Goal: Communication & Community: Answer question/provide support

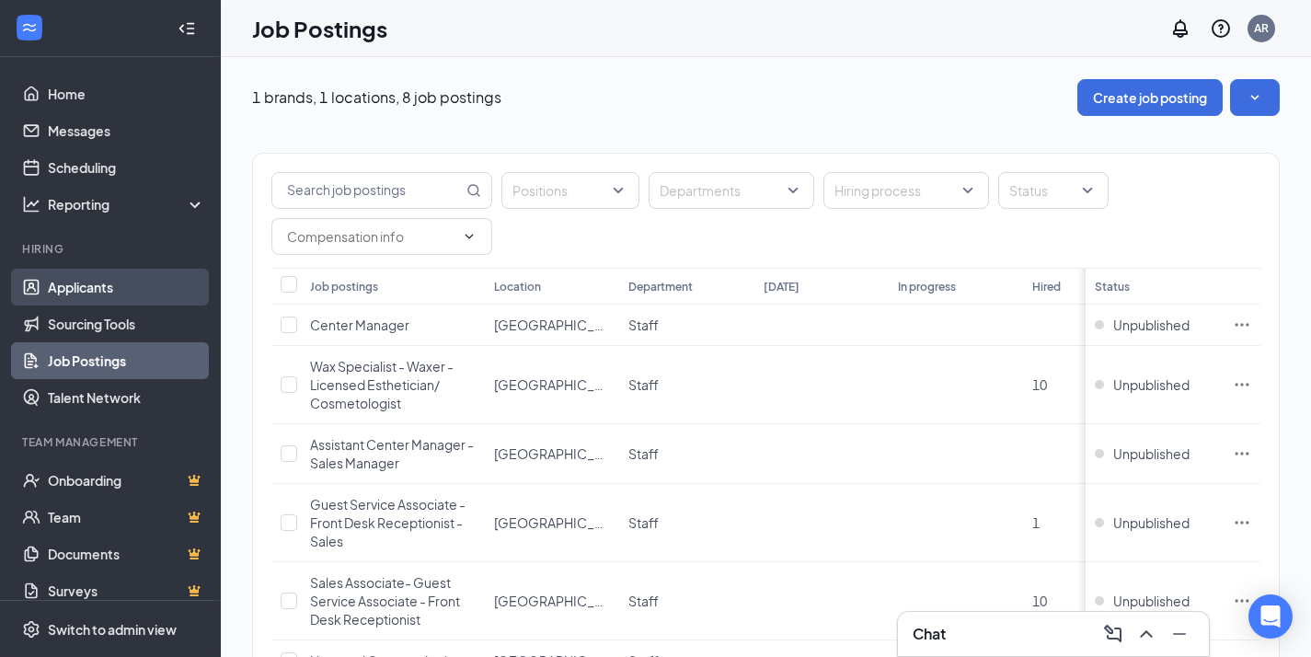
click at [89, 285] on link "Applicants" at bounding box center [126, 287] width 157 height 37
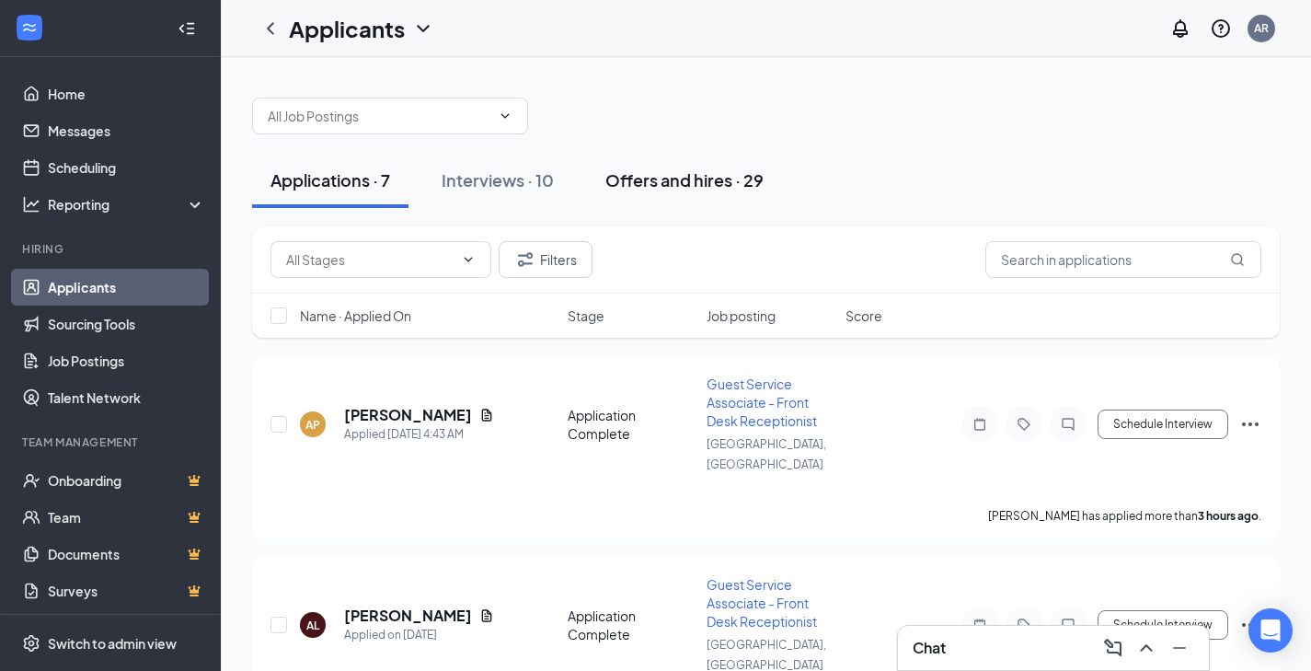
click at [678, 185] on div "Offers and hires · 29" at bounding box center [684, 179] width 158 height 23
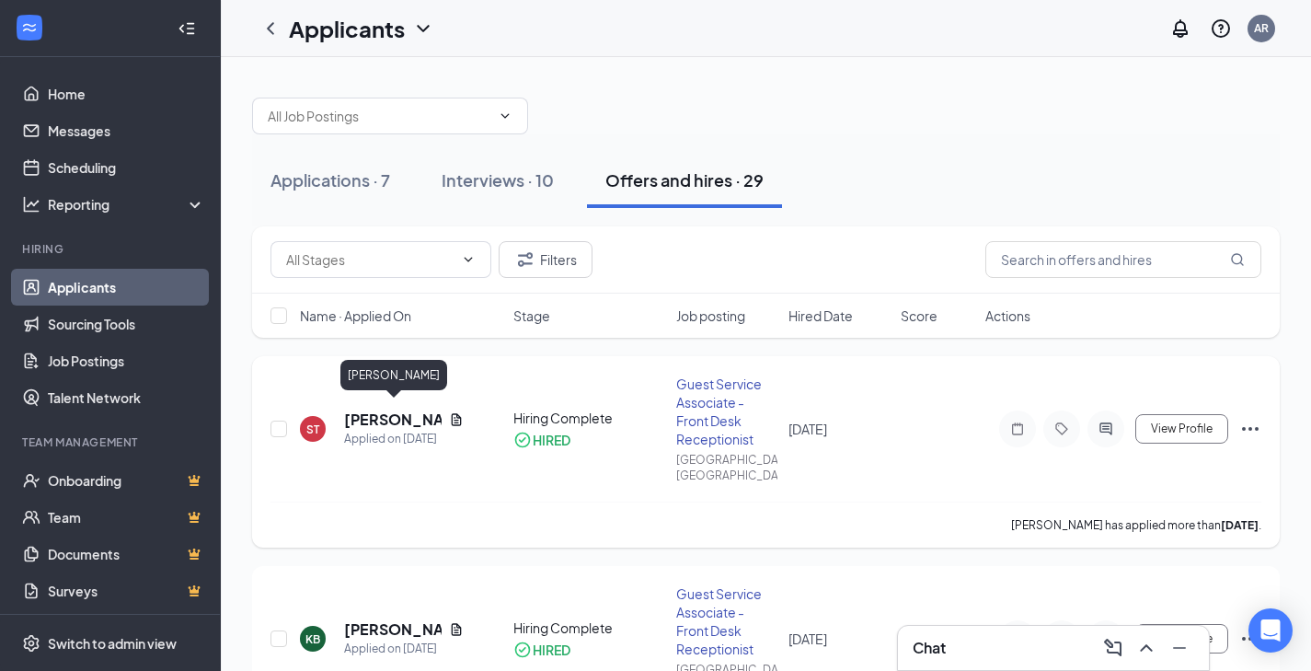
click at [374, 411] on h5 "[PERSON_NAME]" at bounding box center [393, 419] width 98 height 20
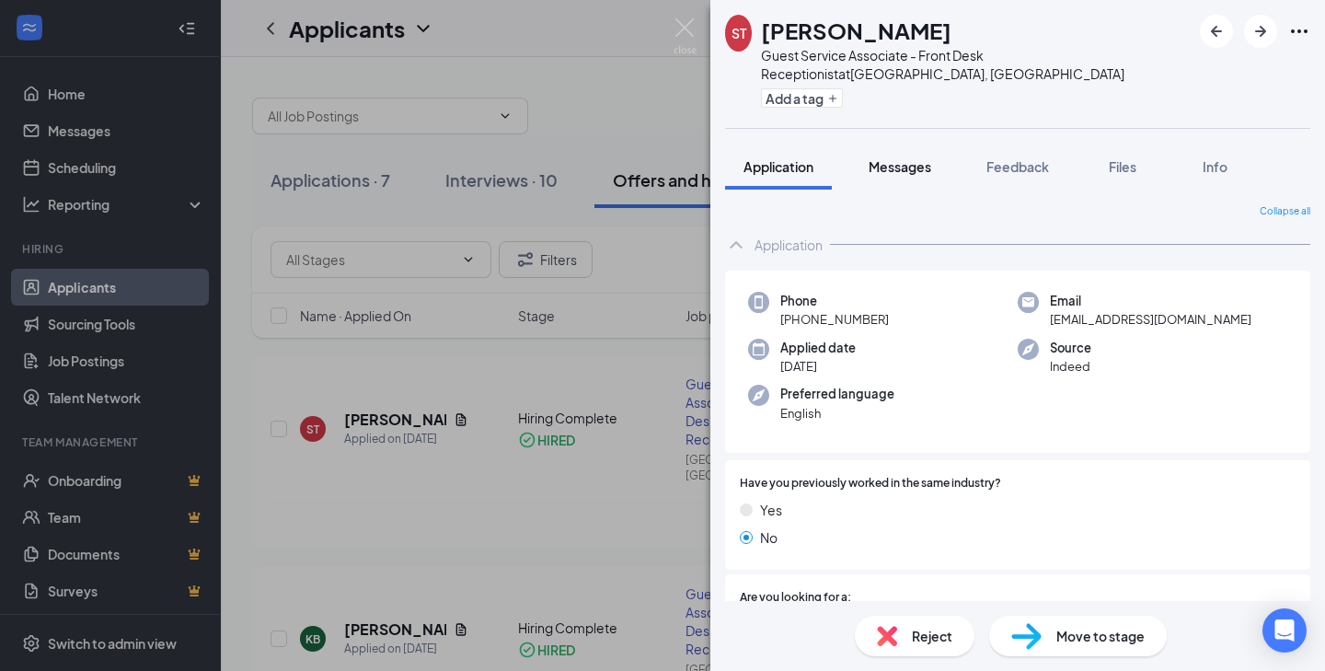
click at [894, 164] on span "Messages" at bounding box center [900, 166] width 63 height 17
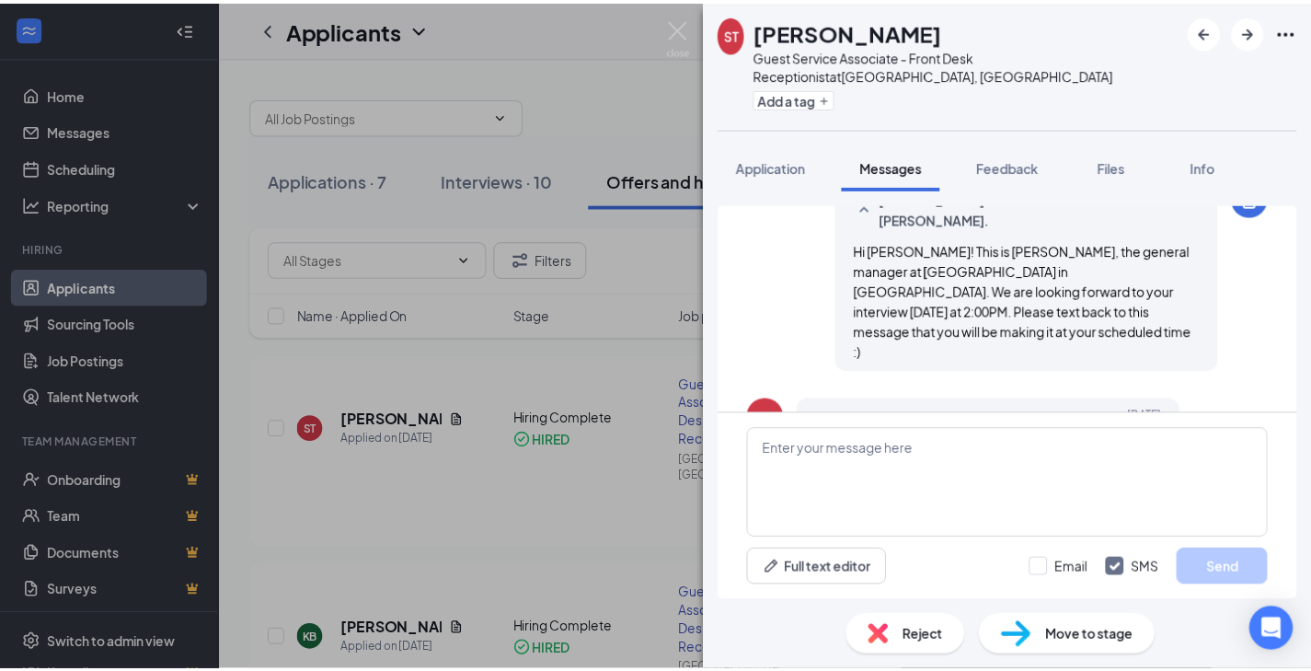
scroll to position [171, 0]
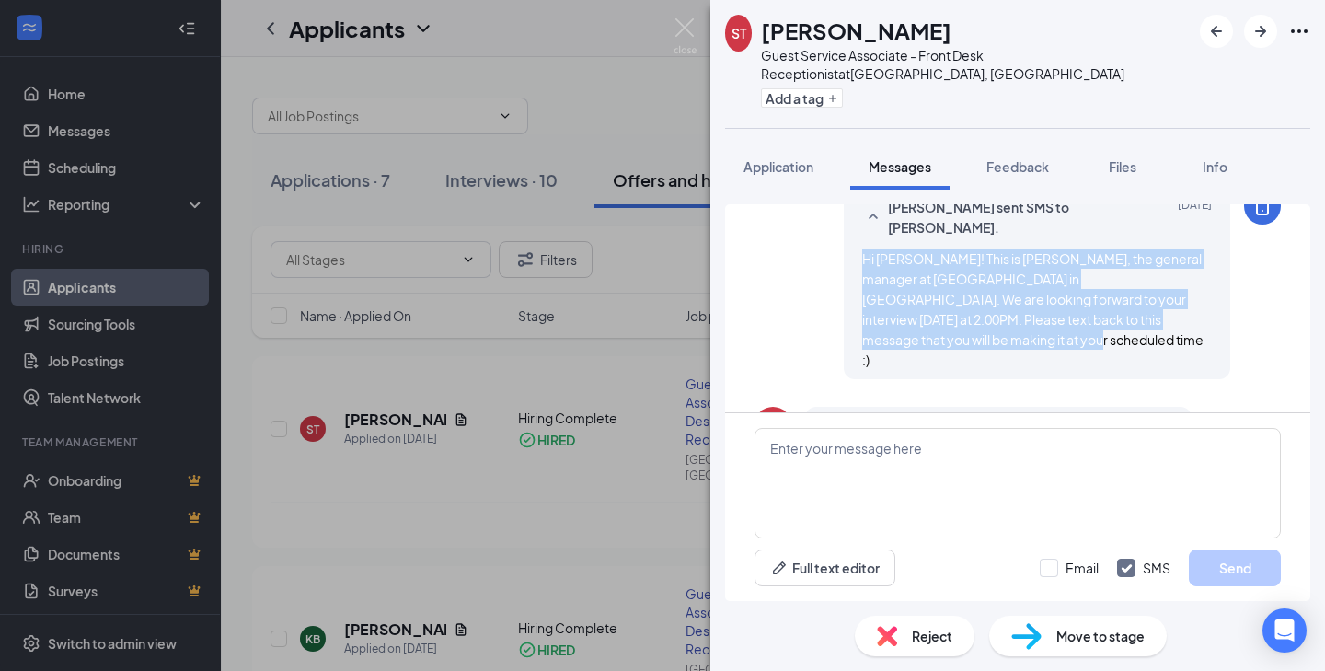
drag, startPoint x: 847, startPoint y: 258, endPoint x: 955, endPoint y: 339, distance: 134.7
click at [955, 339] on div "Hi [PERSON_NAME]! This is [PERSON_NAME], the general manager at [GEOGRAPHIC_DAT…" at bounding box center [1037, 308] width 350 height 121
copy span "Hi [PERSON_NAME]! This is [PERSON_NAME], the general manager at [GEOGRAPHIC_DAT…"
drag, startPoint x: 685, startPoint y: 25, endPoint x: 505, endPoint y: 171, distance: 232.2
click at [685, 25] on img at bounding box center [685, 36] width 23 height 36
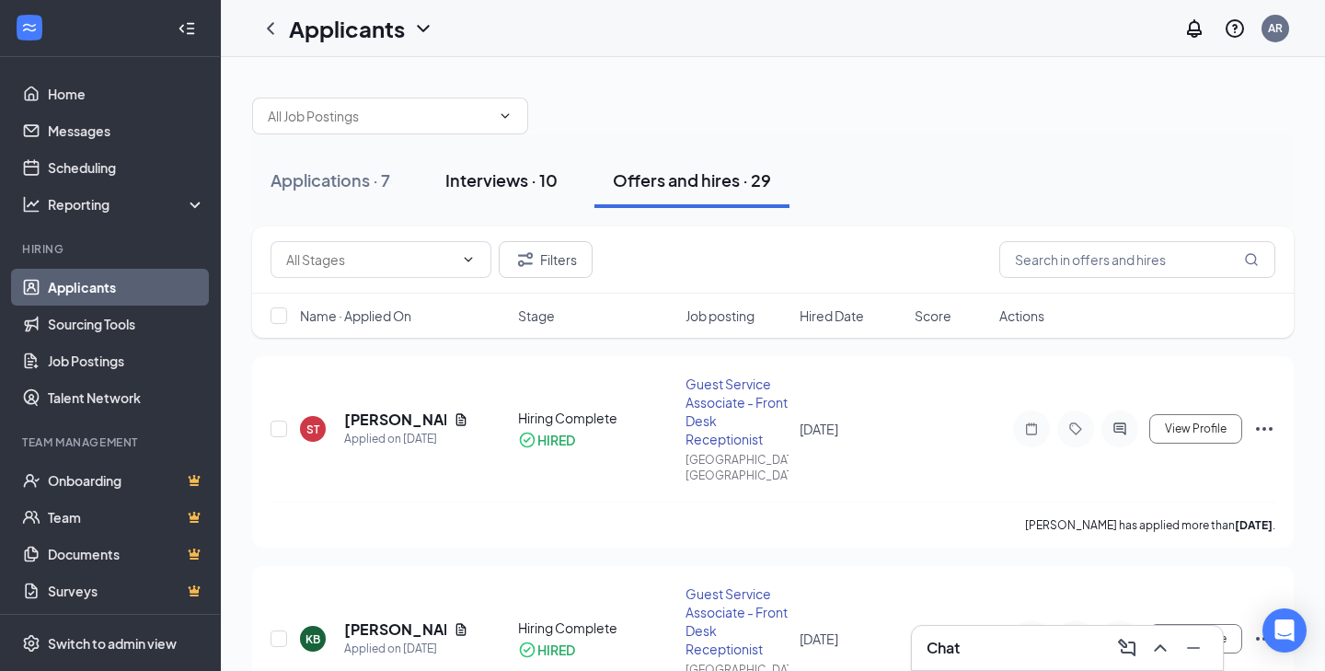
click at [494, 177] on div "Interviews · 10" at bounding box center [501, 179] width 112 height 23
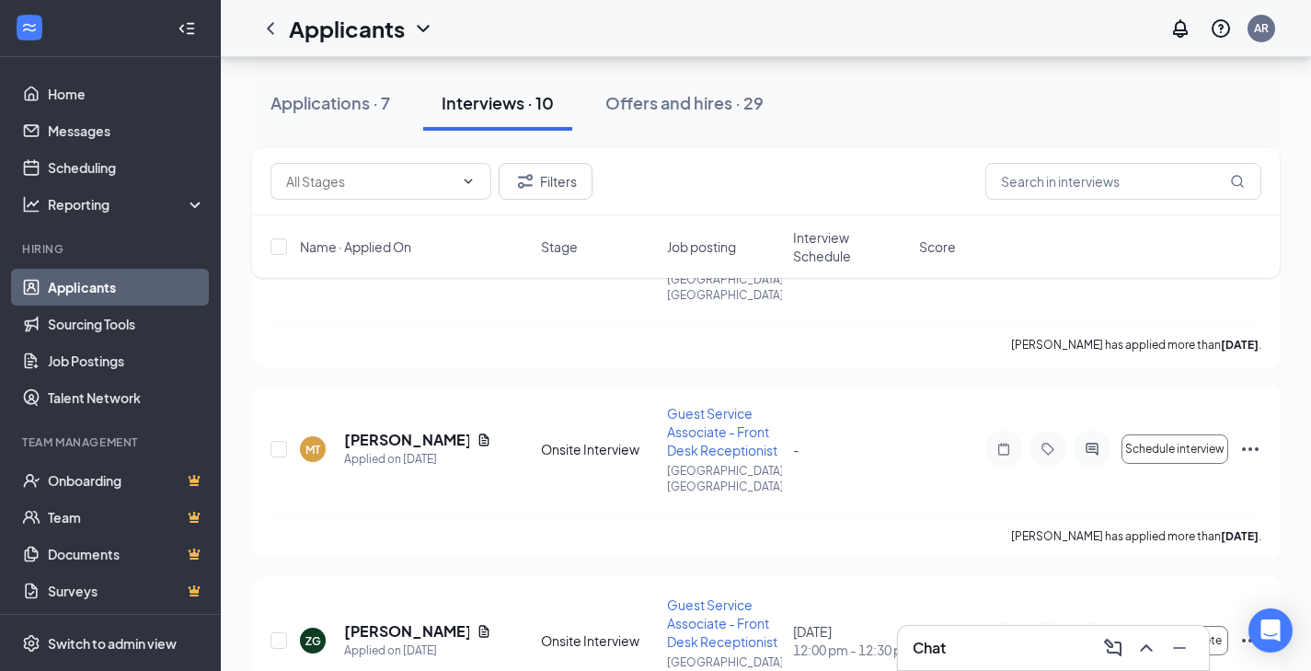
scroll to position [1465, 0]
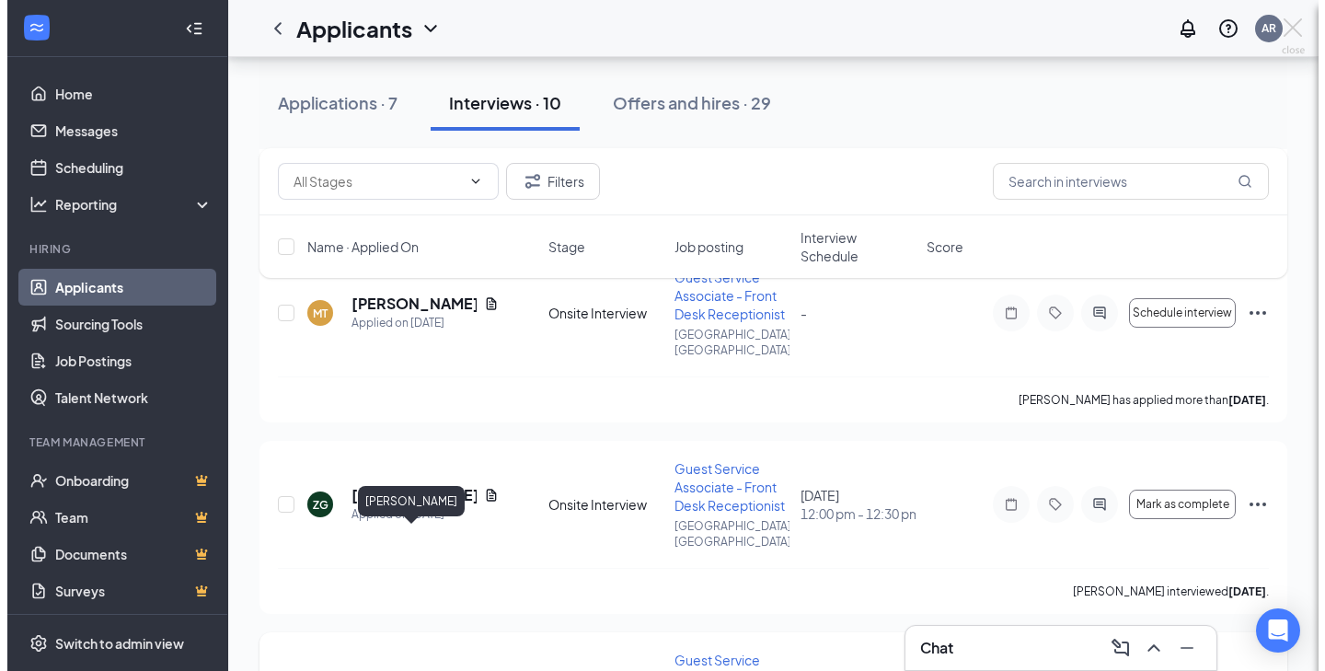
scroll to position [1446, 0]
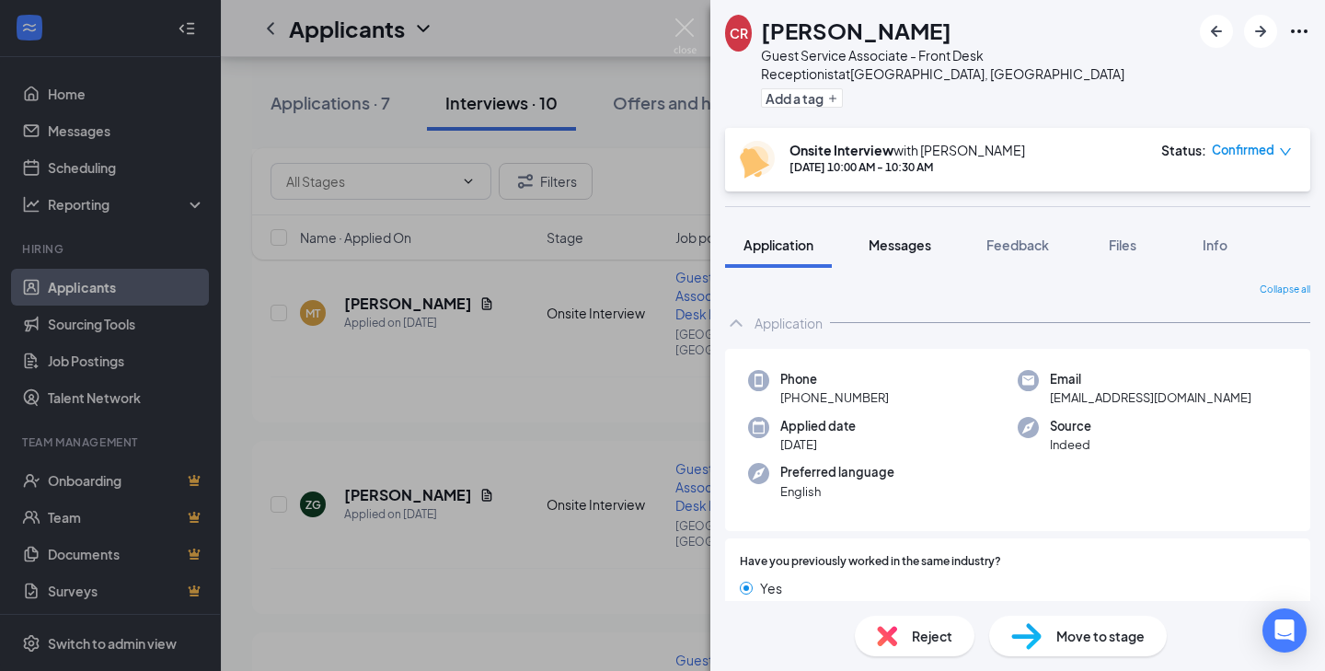
click at [886, 237] on span "Messages" at bounding box center [900, 244] width 63 height 17
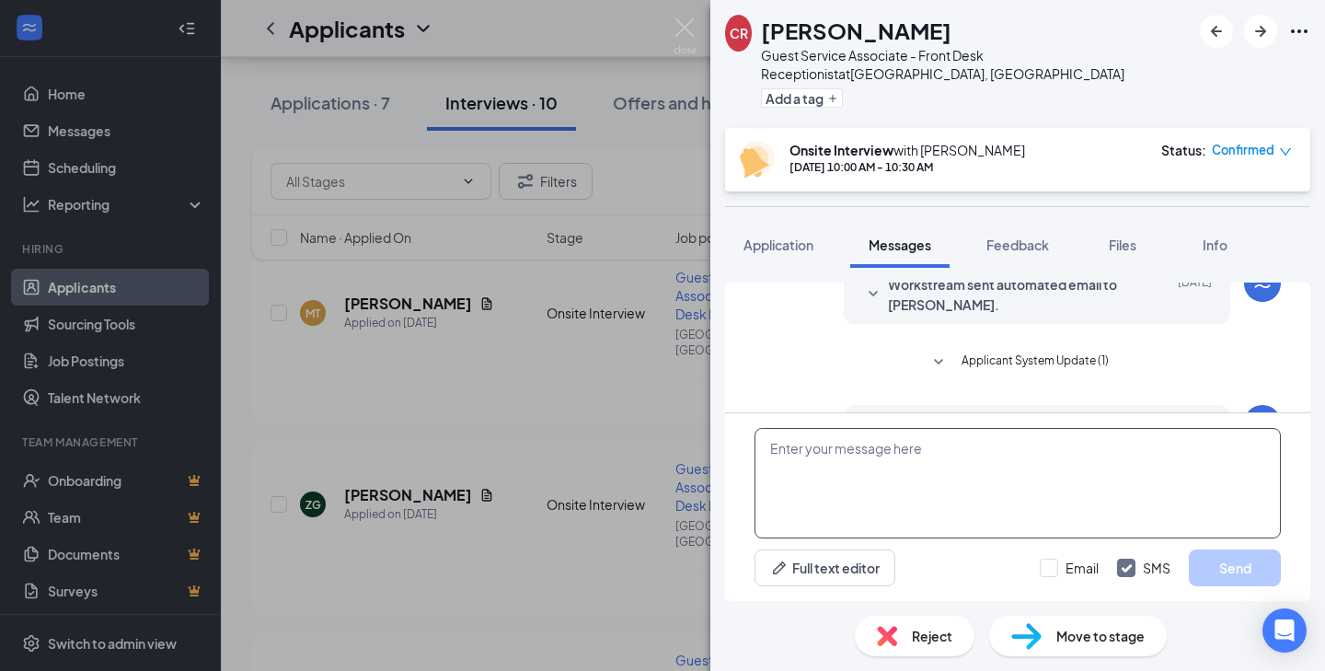
click at [799, 463] on textarea at bounding box center [1017, 483] width 526 height 110
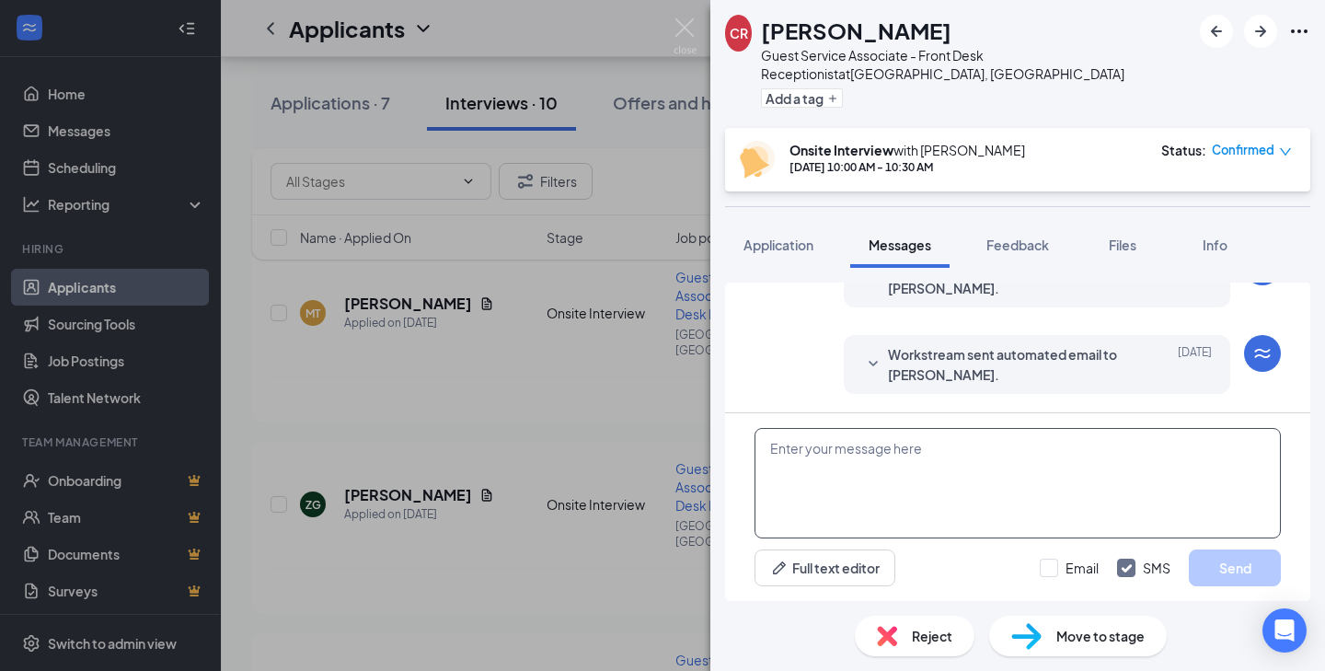
paste textarea "Hi [PERSON_NAME]! This is [PERSON_NAME], the general manager at [GEOGRAPHIC_DAT…"
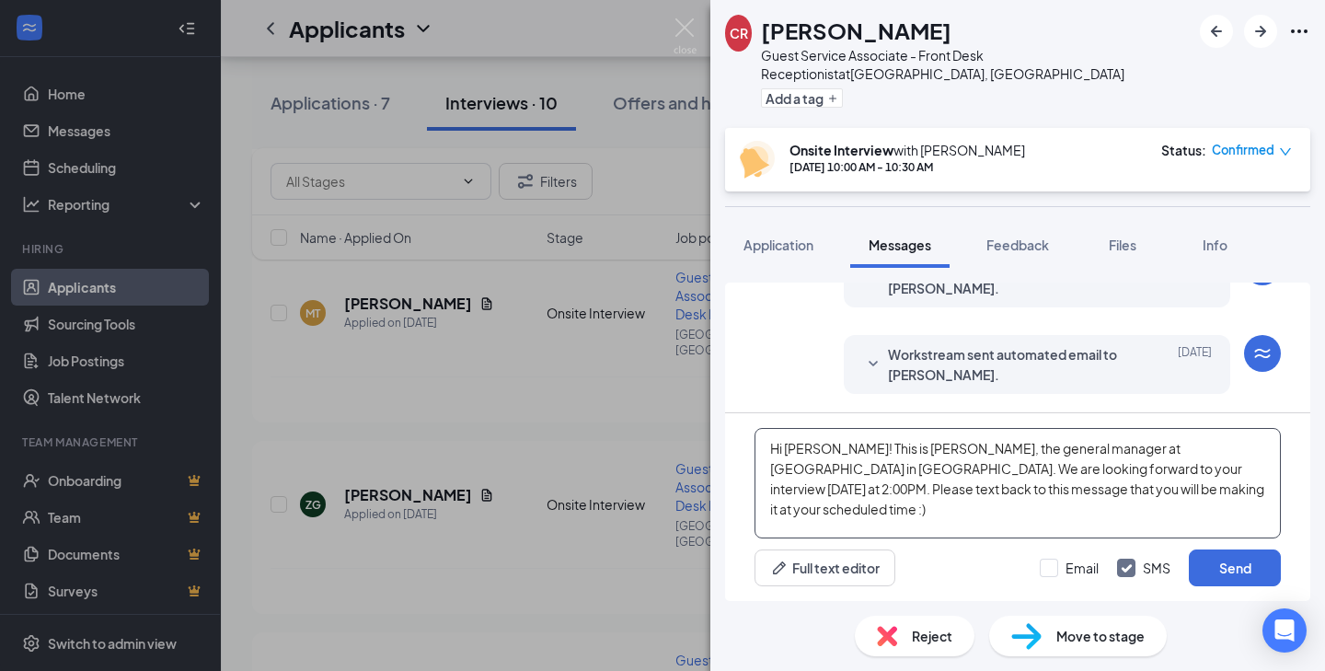
click at [800, 452] on textarea "Hi [PERSON_NAME]! This is [PERSON_NAME], the general manager at [GEOGRAPHIC_DAT…" at bounding box center [1017, 483] width 526 height 110
click at [1113, 470] on textarea "Hi [PERSON_NAME]! This is [PERSON_NAME], the general manager at [GEOGRAPHIC_DAT…" at bounding box center [1017, 483] width 526 height 110
click at [1219, 483] on textarea "Hi [PERSON_NAME]! This is [PERSON_NAME], the general manager at [GEOGRAPHIC_DAT…" at bounding box center [1017, 483] width 526 height 110
type textarea "Hi [PERSON_NAME]! This is [PERSON_NAME], the general manager at [GEOGRAPHIC_DAT…"
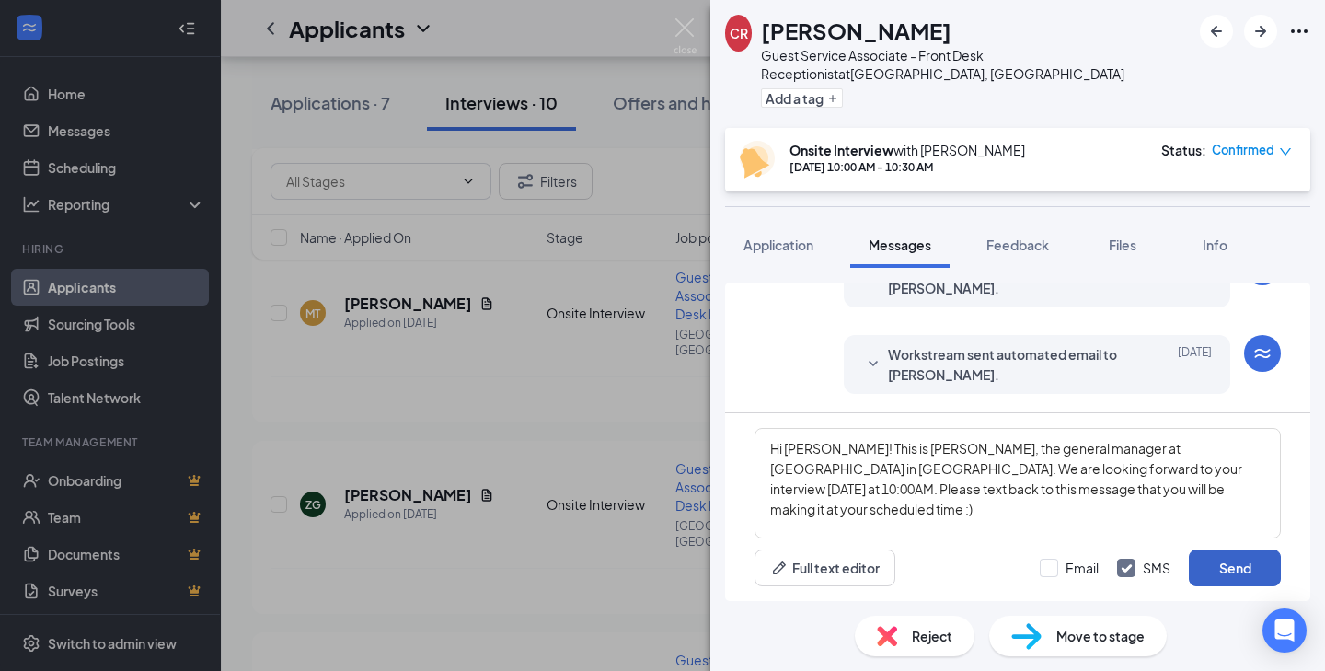
click at [1217, 565] on button "Send" at bounding box center [1235, 567] width 92 height 37
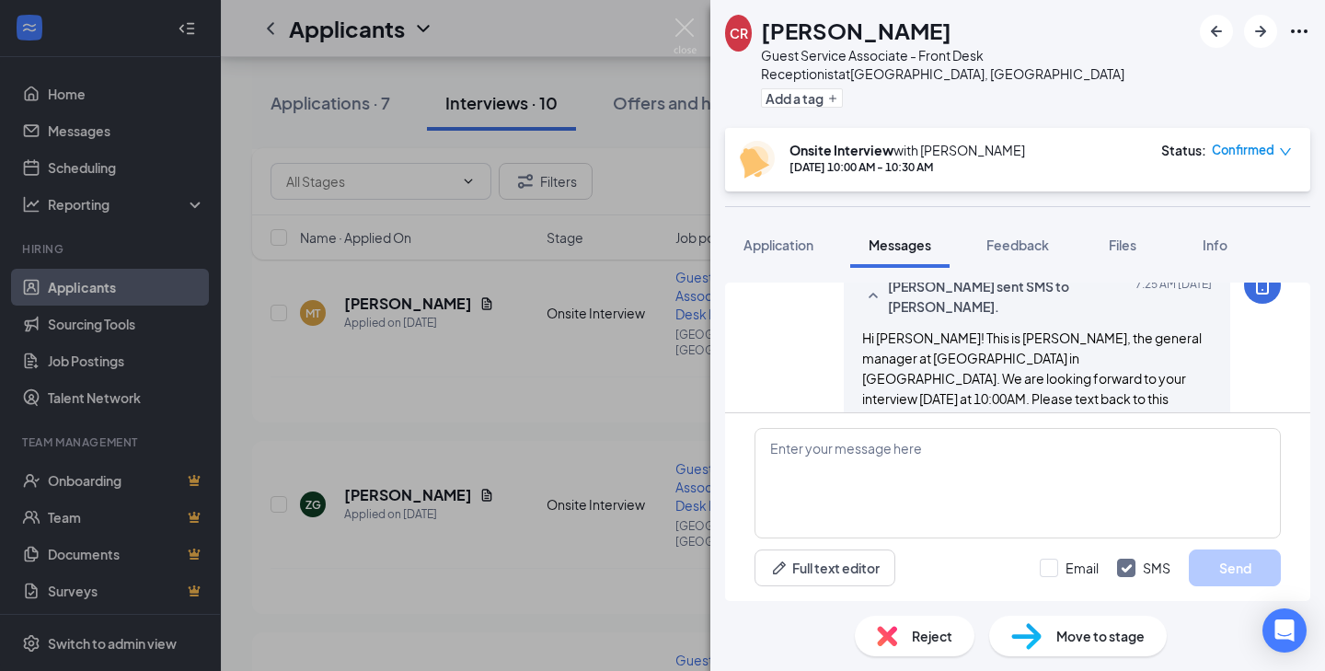
scroll to position [927, 0]
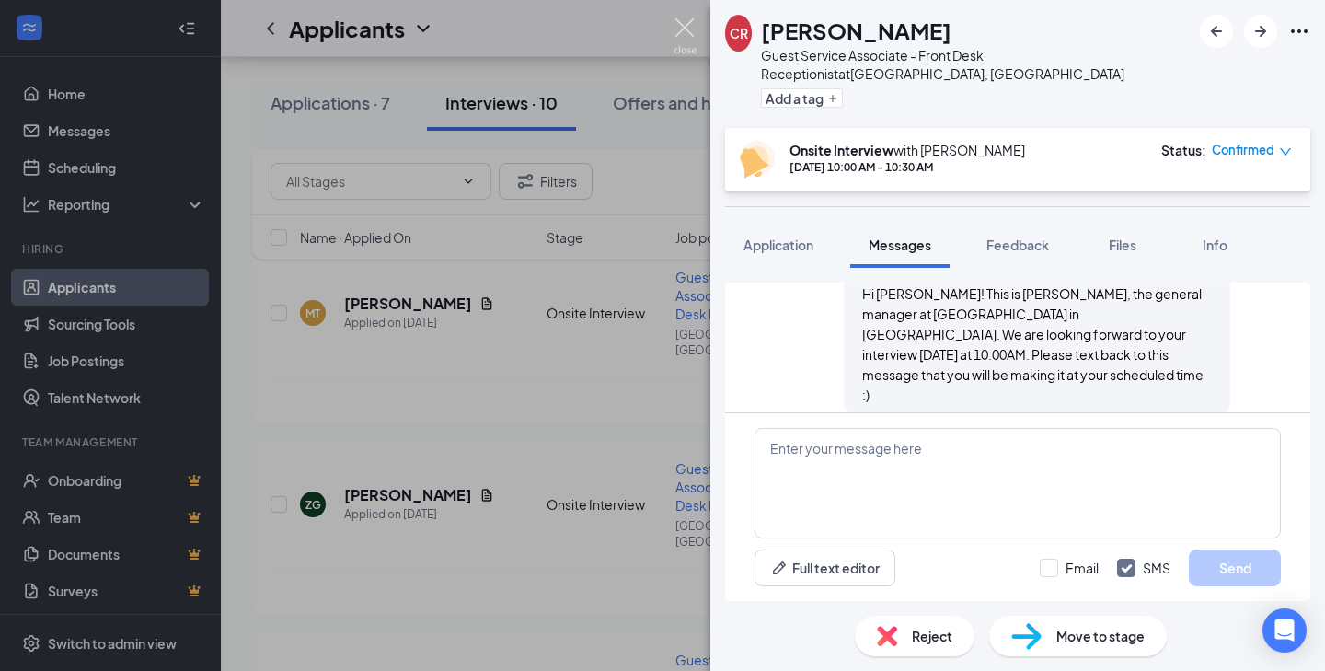
click at [685, 23] on img at bounding box center [685, 36] width 23 height 36
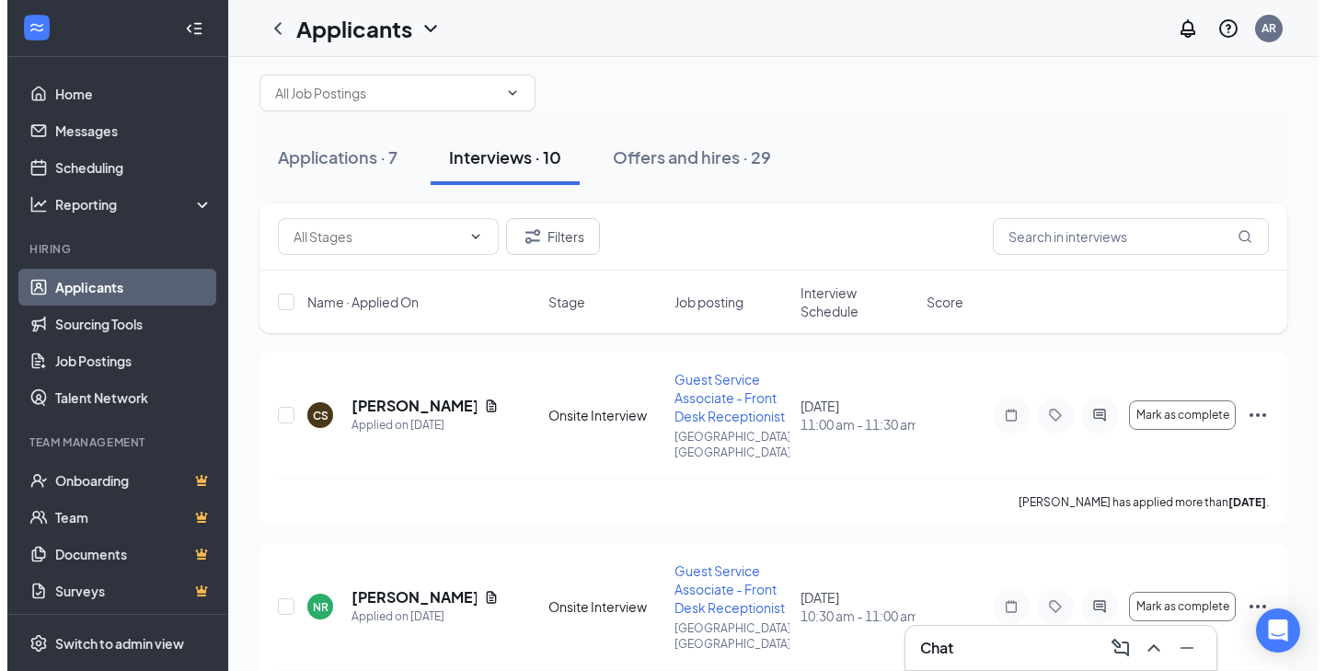
scroll to position [21, 0]
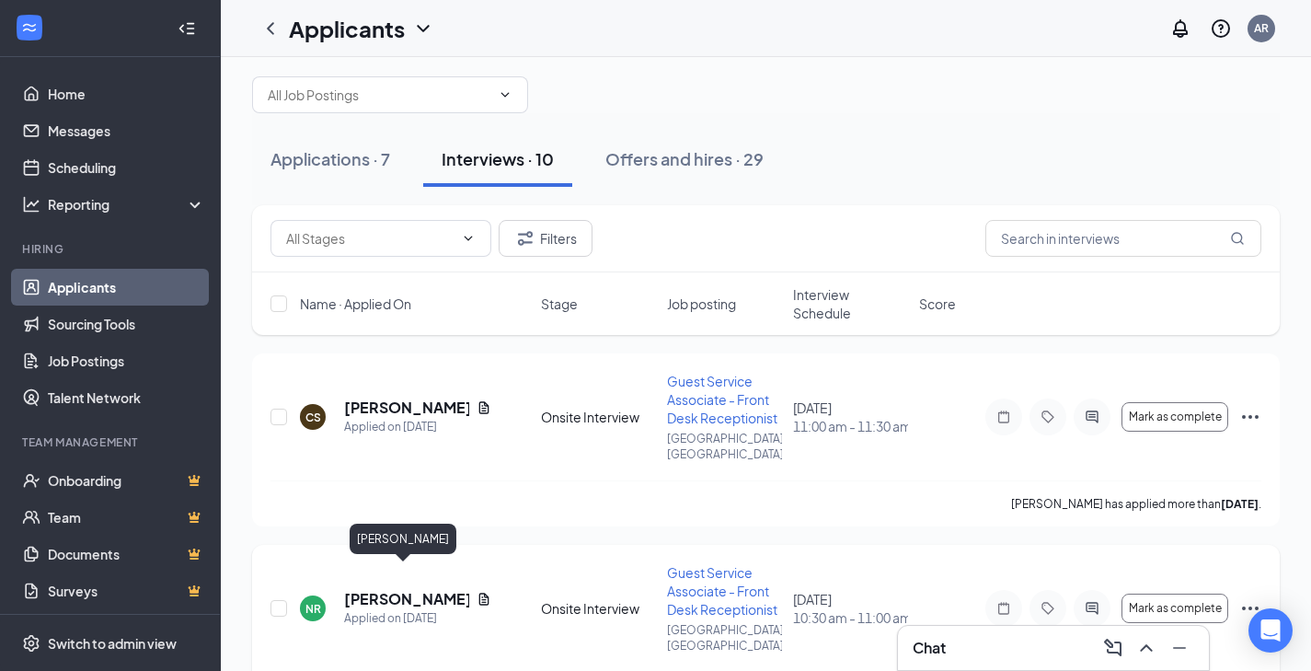
click at [402, 589] on h5 "[PERSON_NAME]" at bounding box center [406, 599] width 125 height 20
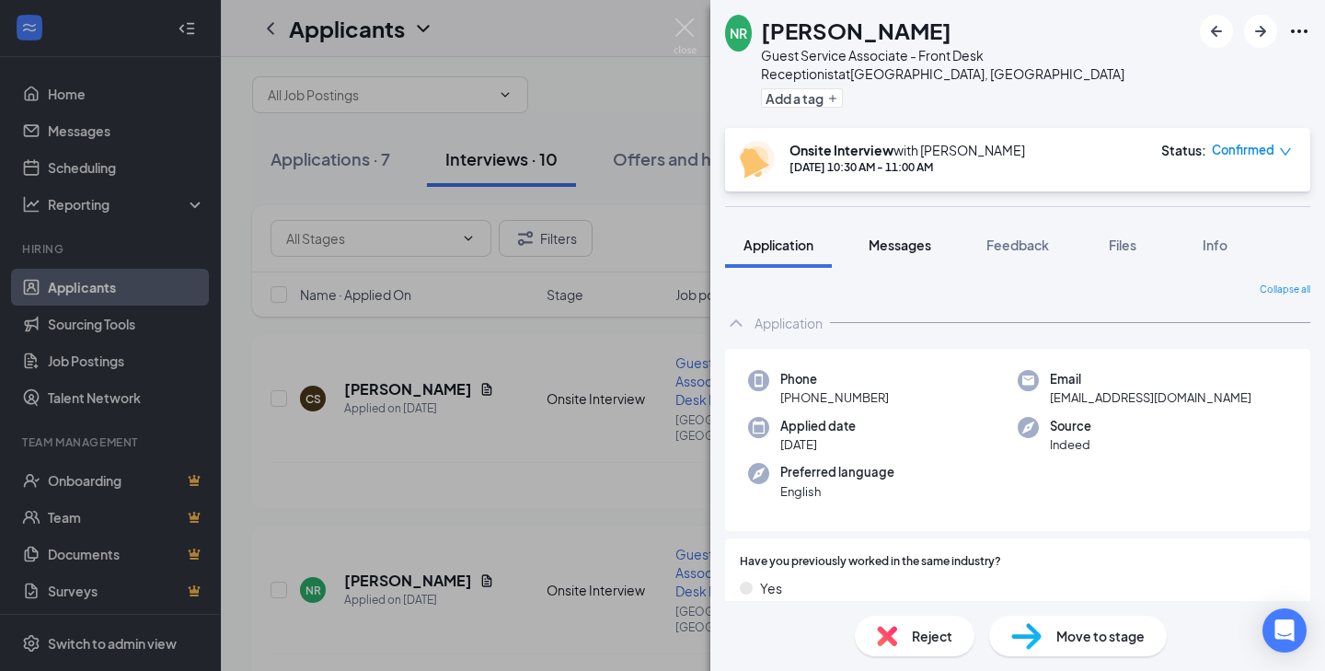
click at [885, 240] on span "Messages" at bounding box center [900, 244] width 63 height 17
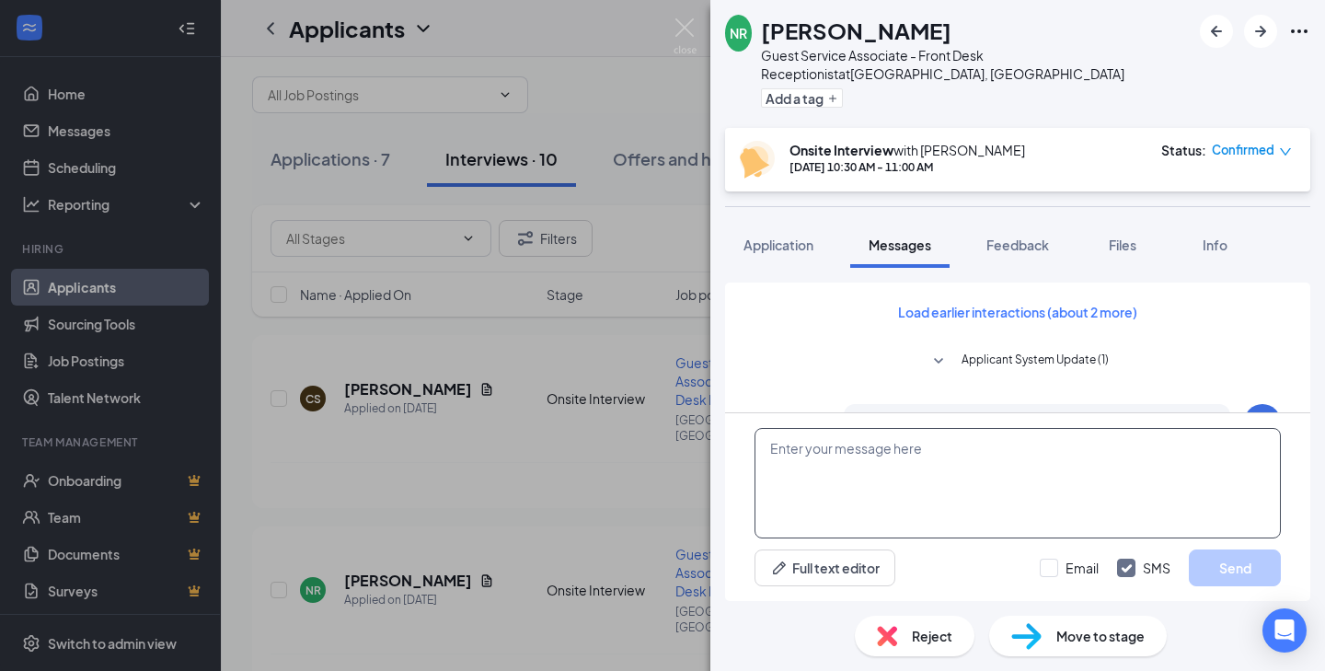
click at [811, 451] on textarea at bounding box center [1017, 483] width 526 height 110
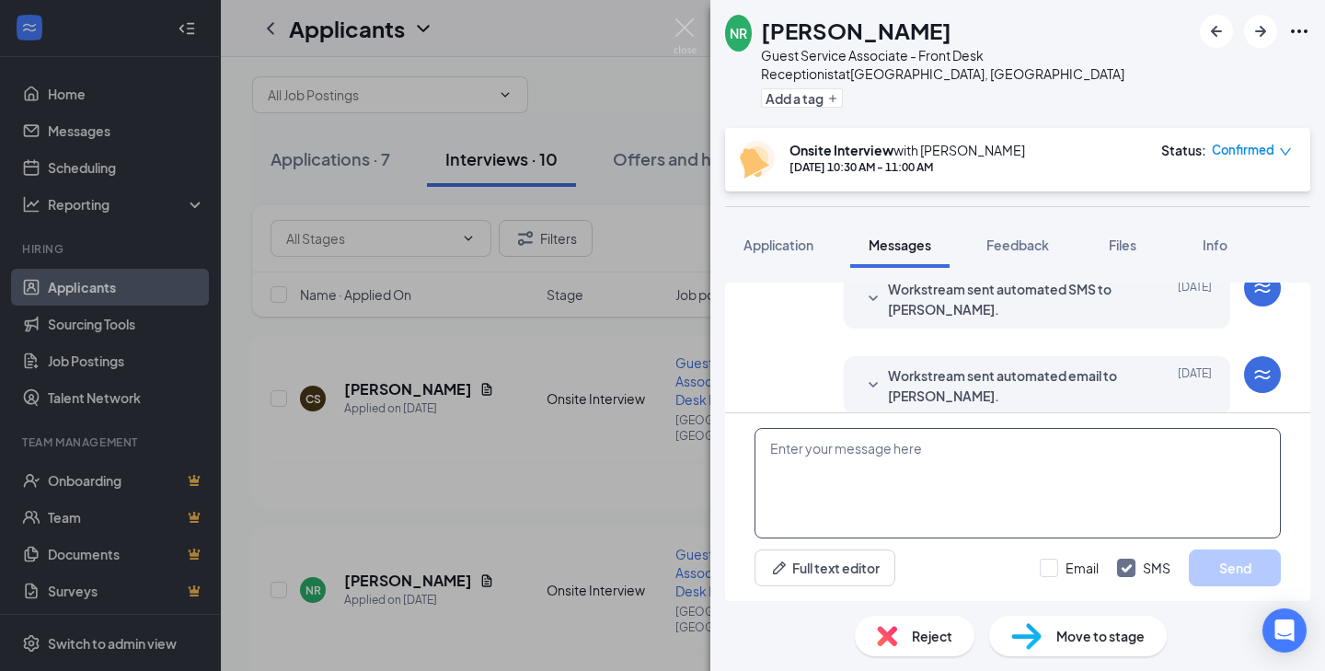
scroll to position [728, 0]
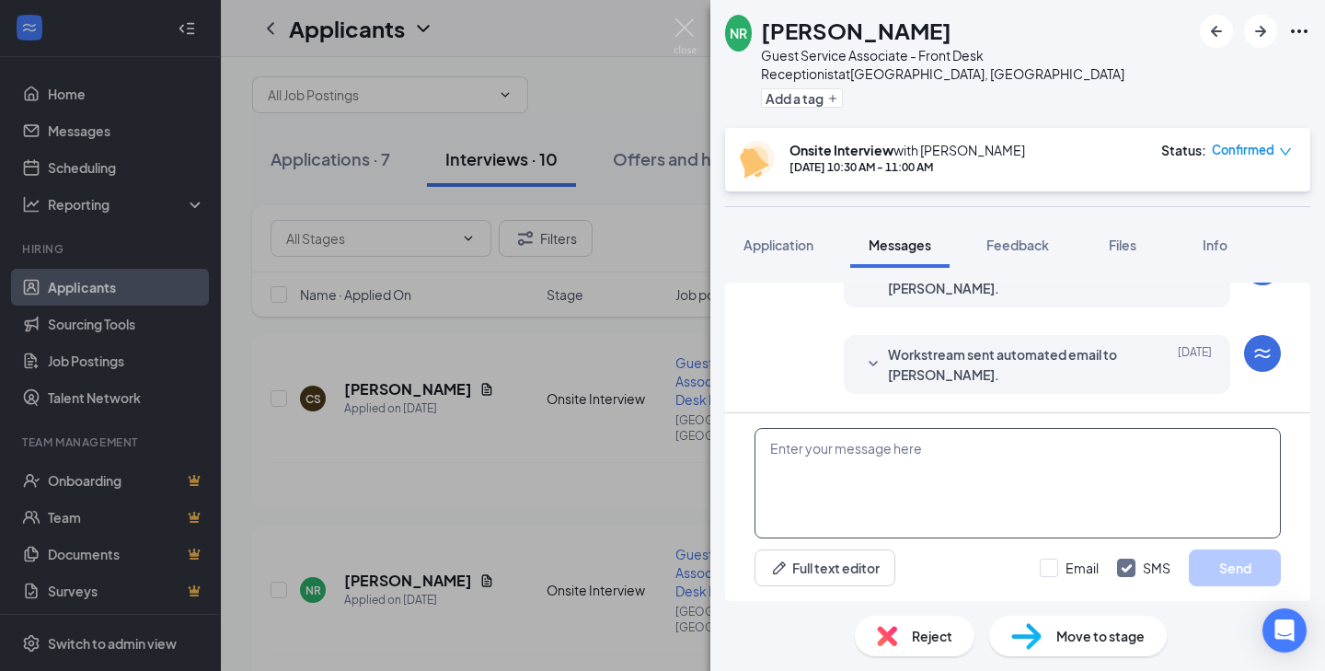
paste textarea "Hi [PERSON_NAME]! This is [PERSON_NAME], the general manager at [GEOGRAPHIC_DAT…"
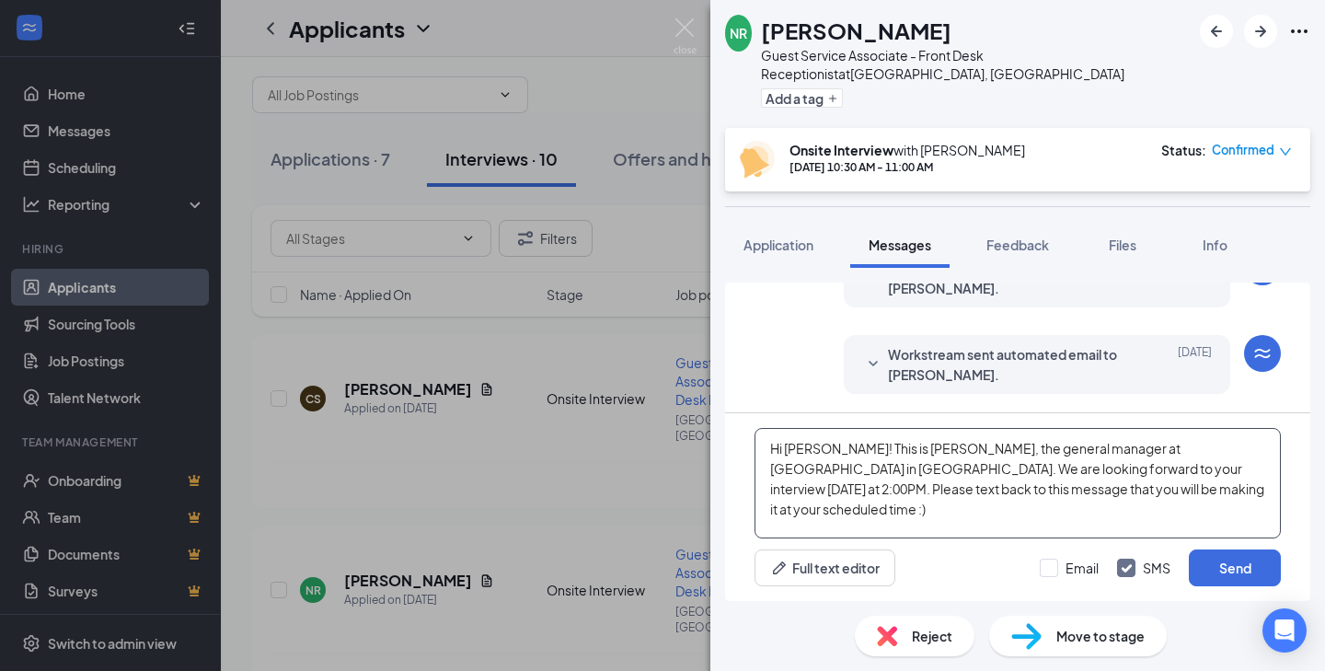
click at [806, 451] on textarea "Hi [PERSON_NAME]! This is [PERSON_NAME], the general manager at [GEOGRAPHIC_DAT…" at bounding box center [1017, 483] width 526 height 110
click at [806, 450] on textarea "Hi [PERSON_NAME]! This is [PERSON_NAME], the general manager at [GEOGRAPHIC_DAT…" at bounding box center [1017, 483] width 526 height 110
click at [1116, 469] on textarea "Hi [PERSON_NAME]! This is [PERSON_NAME], the general manager at [GEOGRAPHIC_DAT…" at bounding box center [1017, 483] width 526 height 110
click at [1208, 484] on textarea "Hi [PERSON_NAME]! This is [PERSON_NAME], the general manager at [GEOGRAPHIC_DAT…" at bounding box center [1017, 483] width 526 height 110
type textarea "Hi [PERSON_NAME]! This is [PERSON_NAME], the general manager at [GEOGRAPHIC_DAT…"
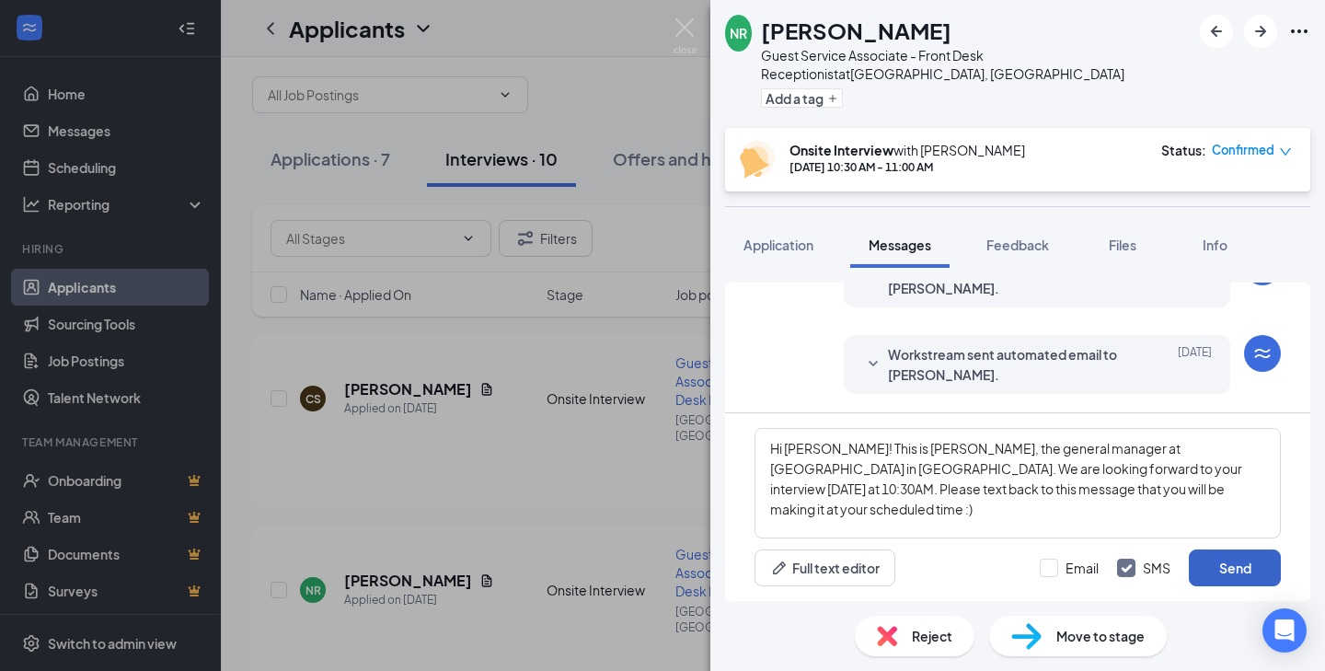
click at [1226, 560] on button "Send" at bounding box center [1235, 567] width 92 height 37
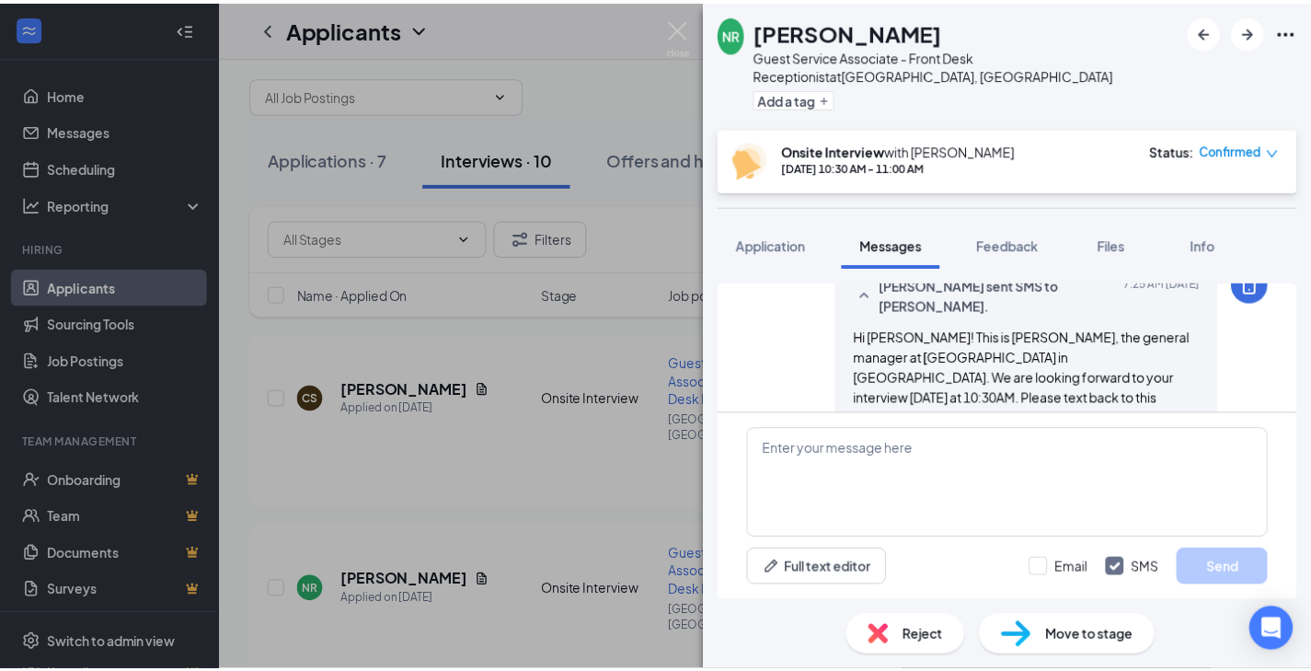
scroll to position [927, 0]
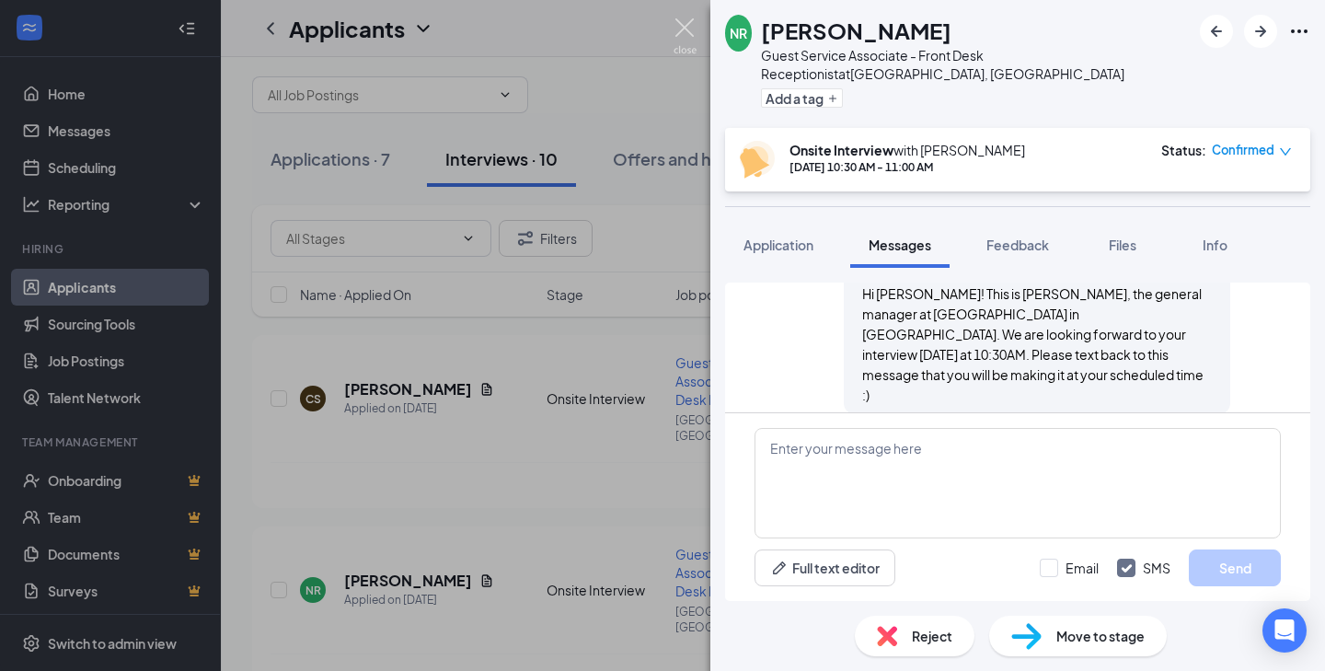
click at [688, 23] on img at bounding box center [685, 36] width 23 height 36
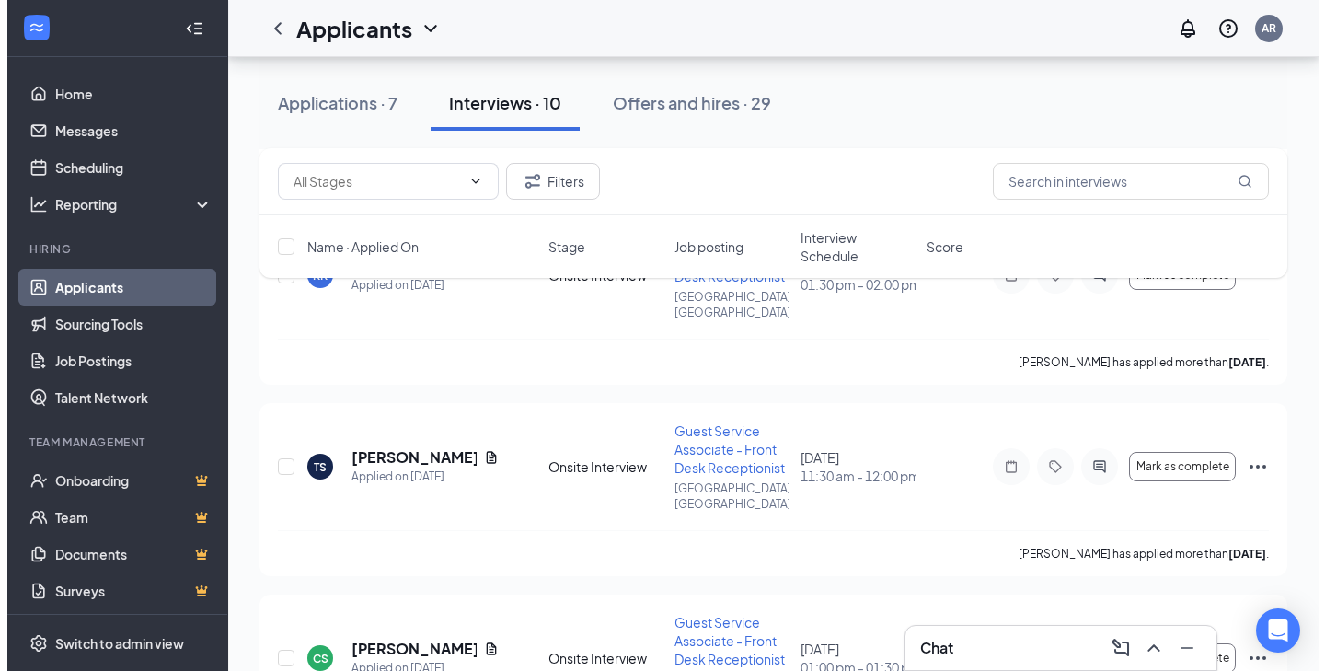
scroll to position [943, 0]
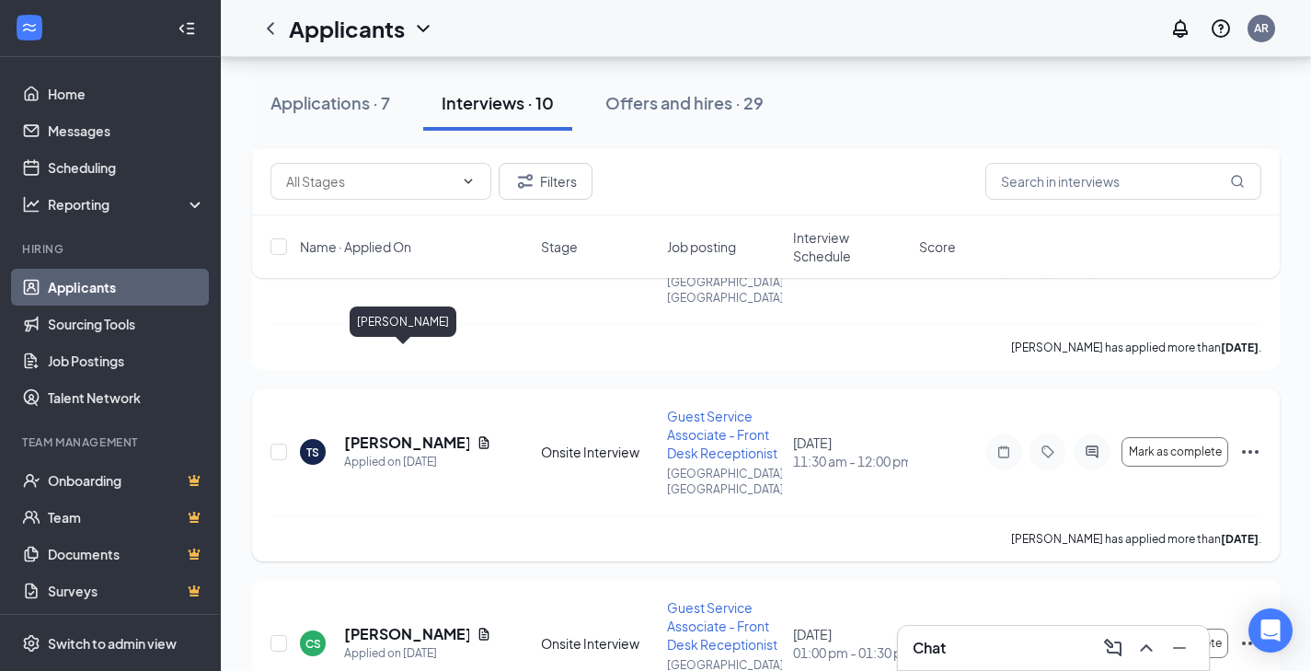
click at [407, 432] on h5 "[PERSON_NAME]" at bounding box center [406, 442] width 125 height 20
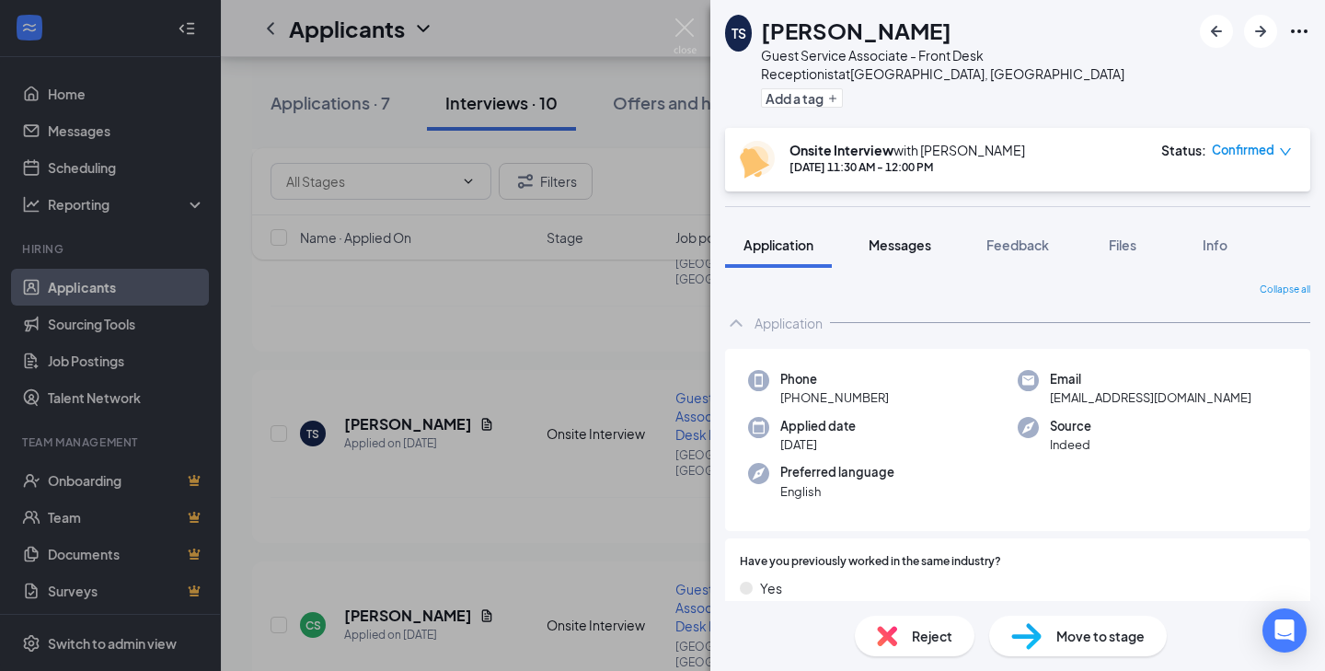
click at [900, 248] on span "Messages" at bounding box center [900, 244] width 63 height 17
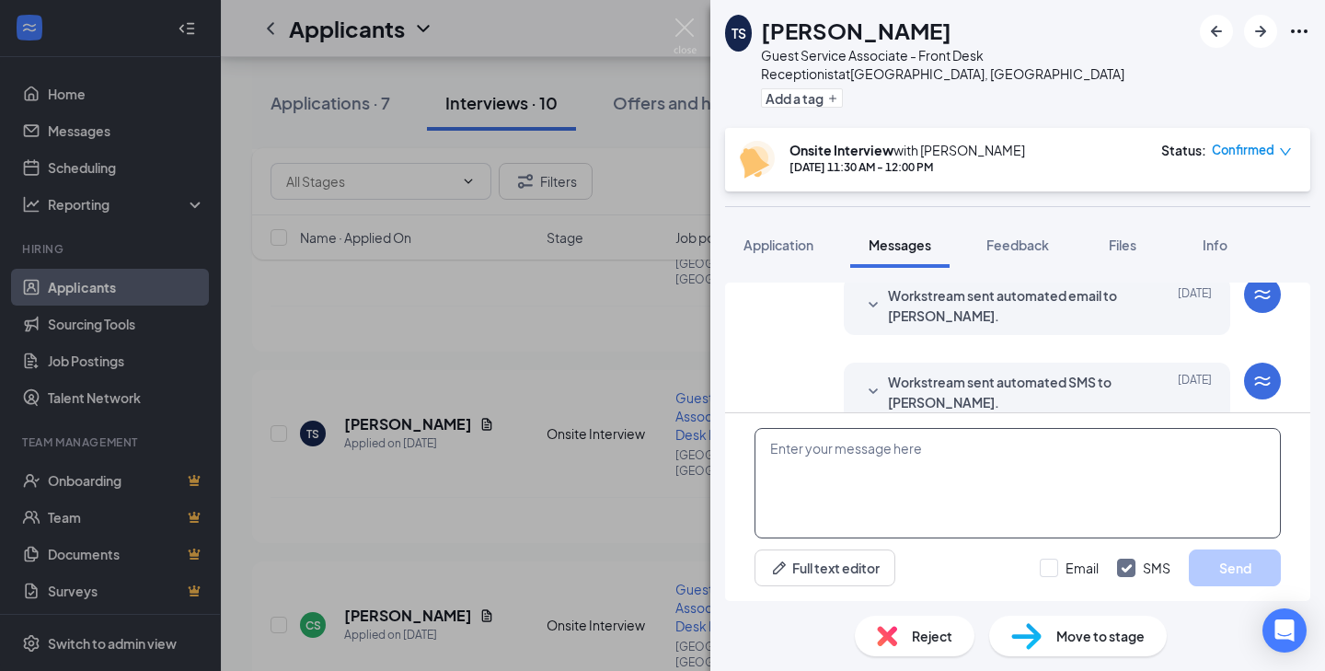
scroll to position [496, 0]
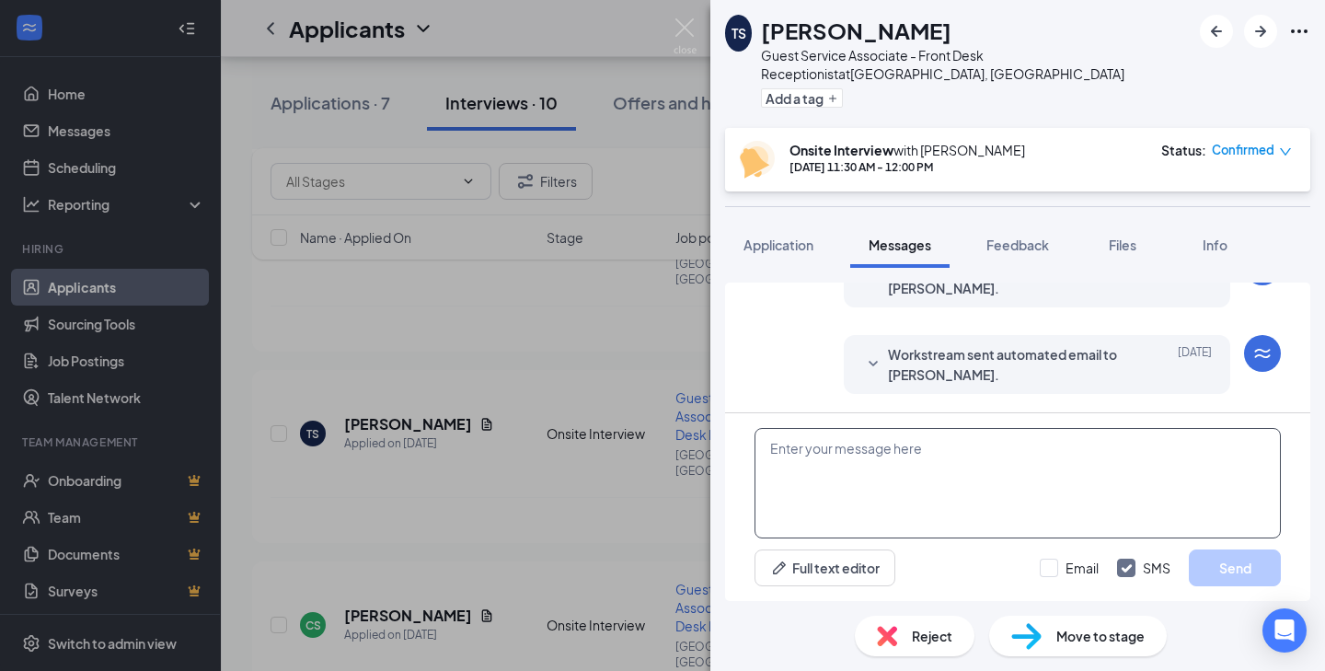
click at [820, 454] on textarea at bounding box center [1017, 483] width 526 height 110
paste textarea "Hi [PERSON_NAME]! This is [PERSON_NAME], the general manager at [GEOGRAPHIC_DAT…"
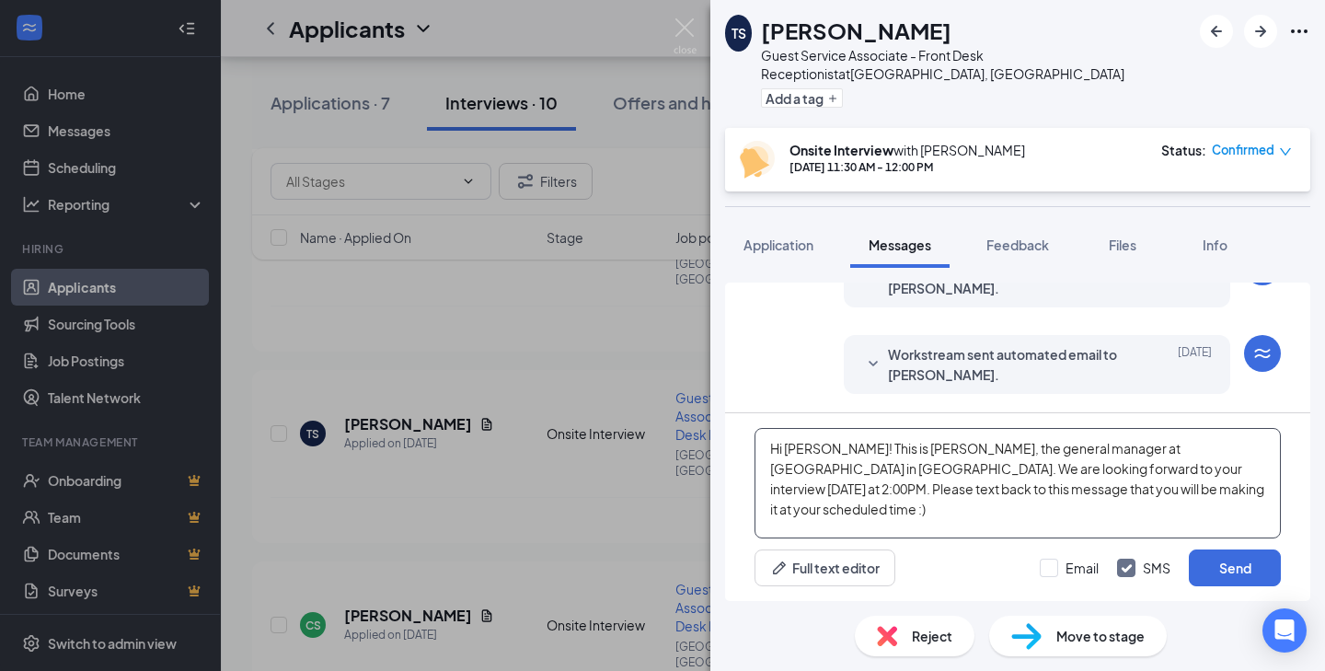
click at [806, 450] on textarea "Hi [PERSON_NAME]! This is [PERSON_NAME], the general manager at [GEOGRAPHIC_DAT…" at bounding box center [1017, 483] width 526 height 110
click at [1116, 470] on textarea "Hi [PERSON_NAME]! This is [PERSON_NAME], the general manager at [GEOGRAPHIC_DAT…" at bounding box center [1017, 483] width 526 height 110
click at [1226, 494] on textarea "Hi [PERSON_NAME]! This is [PERSON_NAME], the general manager at [GEOGRAPHIC_DAT…" at bounding box center [1017, 483] width 526 height 110
type textarea "Hi [PERSON_NAME]! This is [PERSON_NAME], the general manager at [GEOGRAPHIC_DAT…"
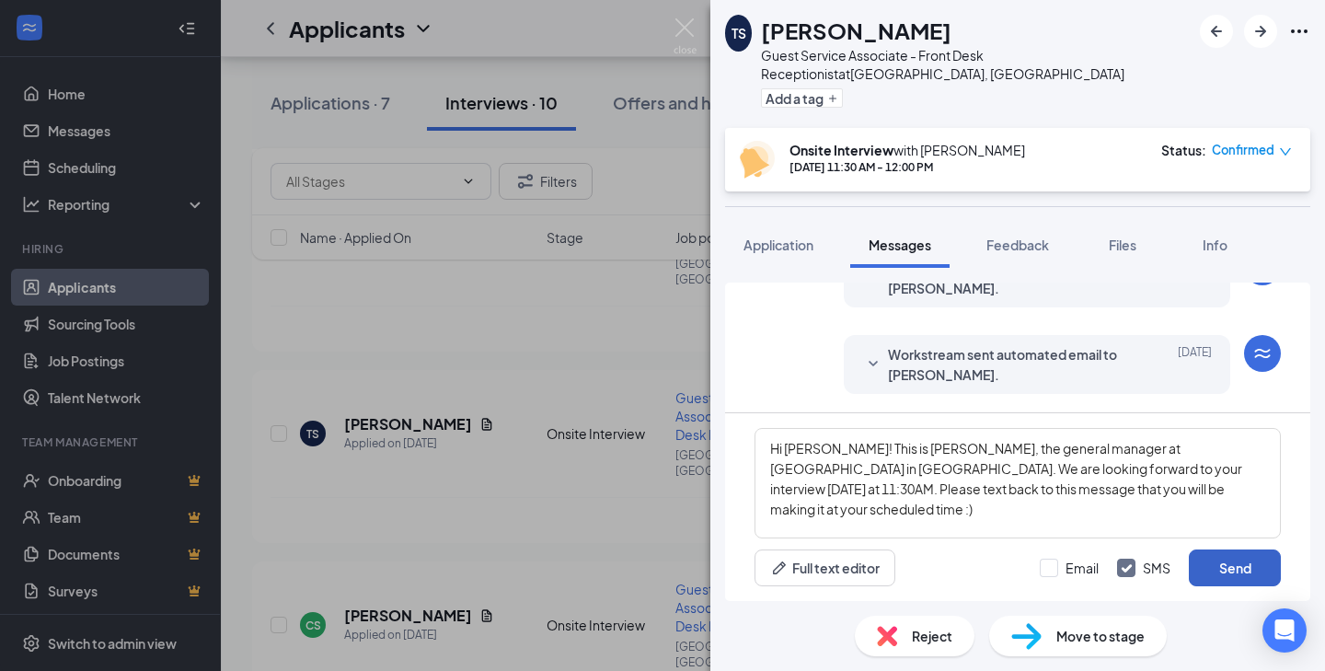
click at [1223, 566] on button "Send" at bounding box center [1235, 567] width 92 height 37
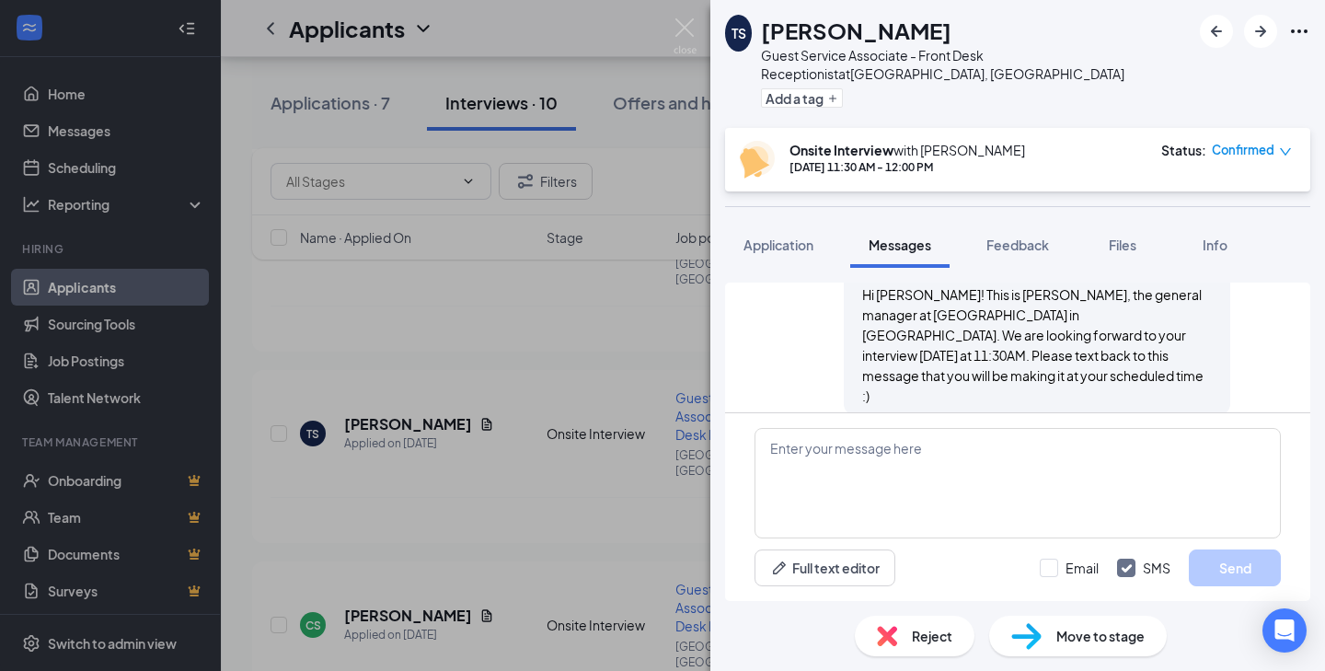
scroll to position [695, 0]
click at [681, 28] on img at bounding box center [685, 36] width 23 height 36
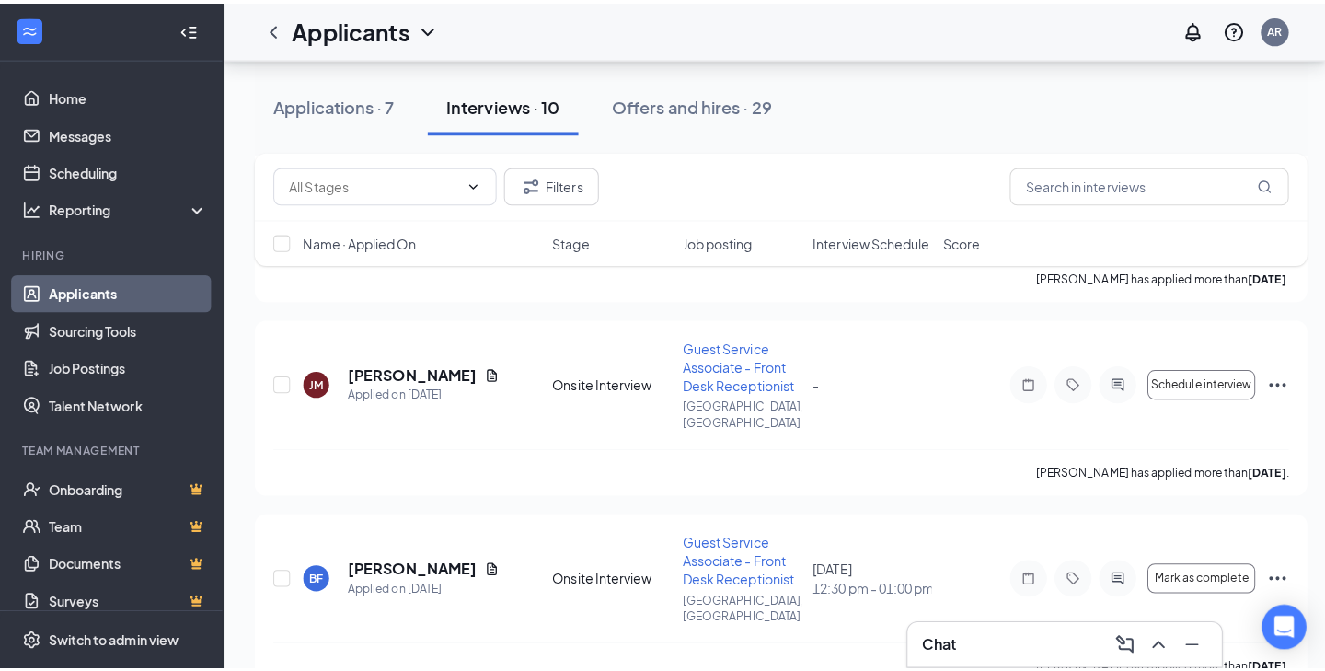
scroll to position [421, 0]
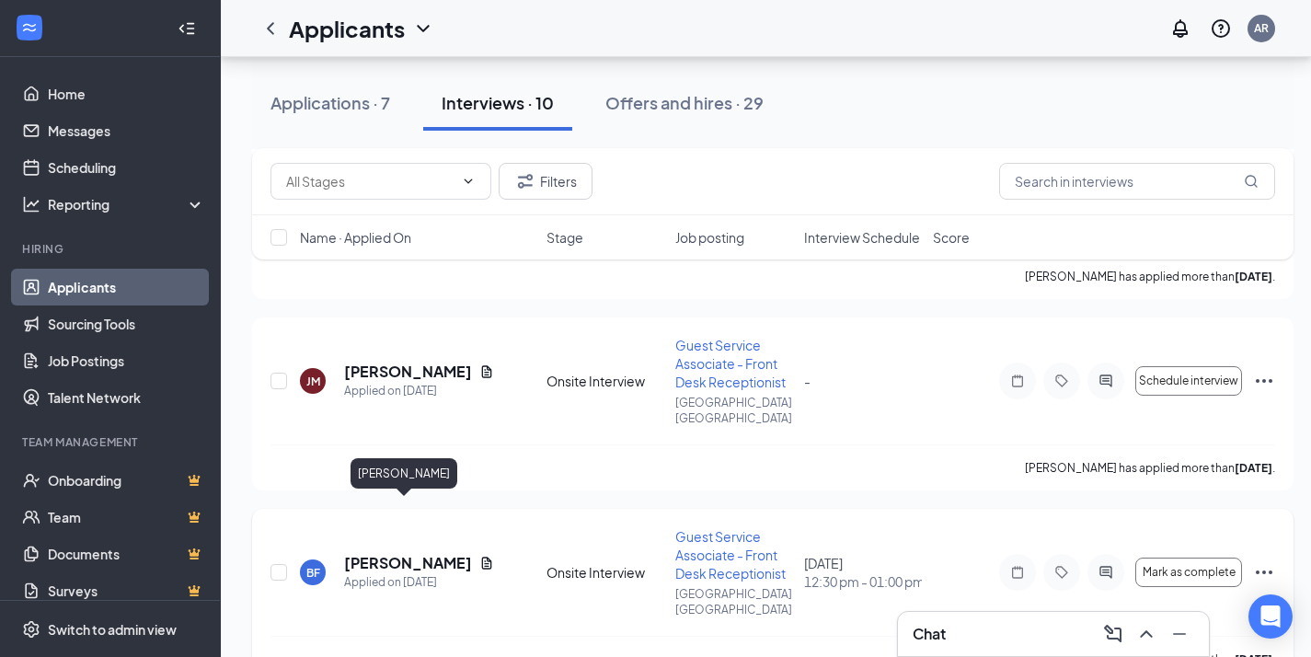
click at [410, 553] on h5 "[PERSON_NAME]" at bounding box center [408, 563] width 128 height 20
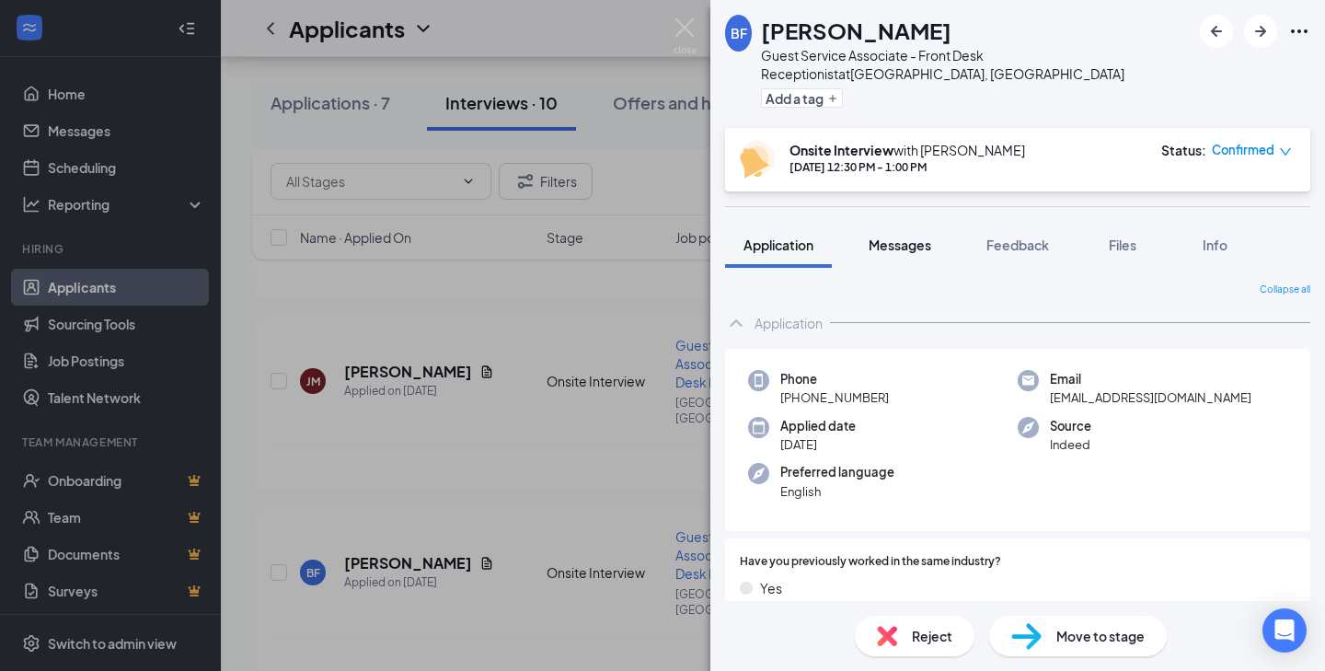
click at [883, 248] on span "Messages" at bounding box center [900, 244] width 63 height 17
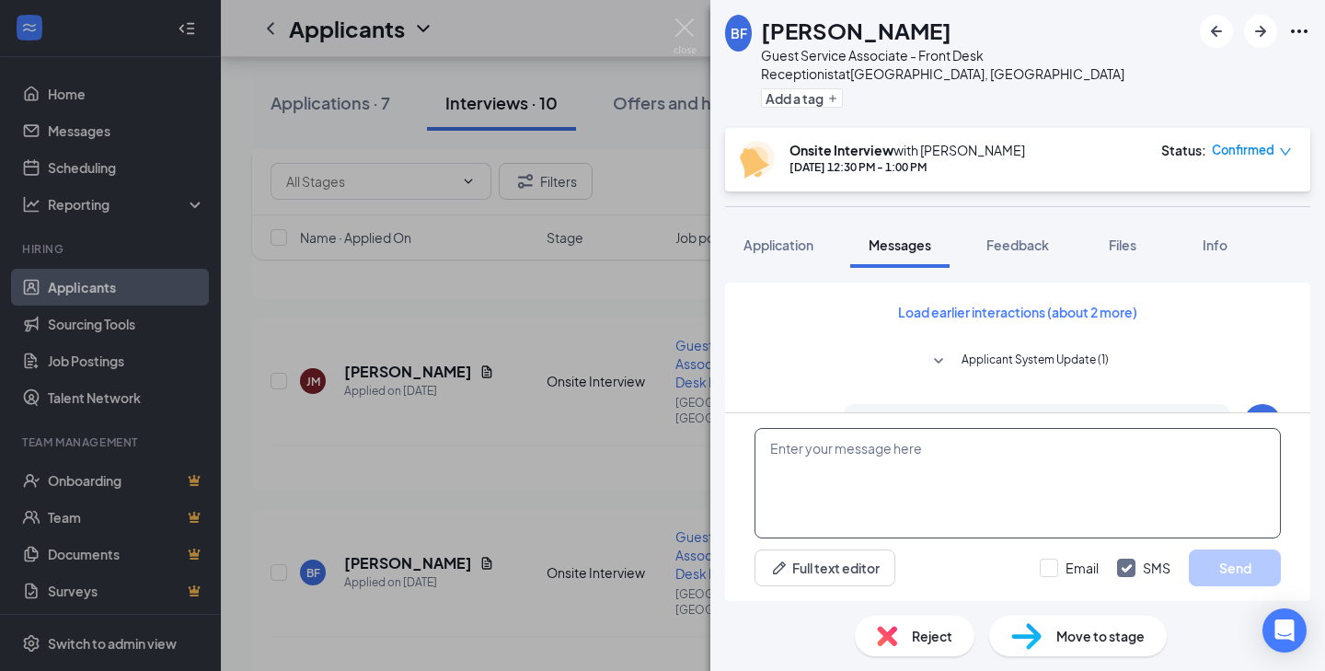
click at [824, 445] on textarea at bounding box center [1017, 483] width 526 height 110
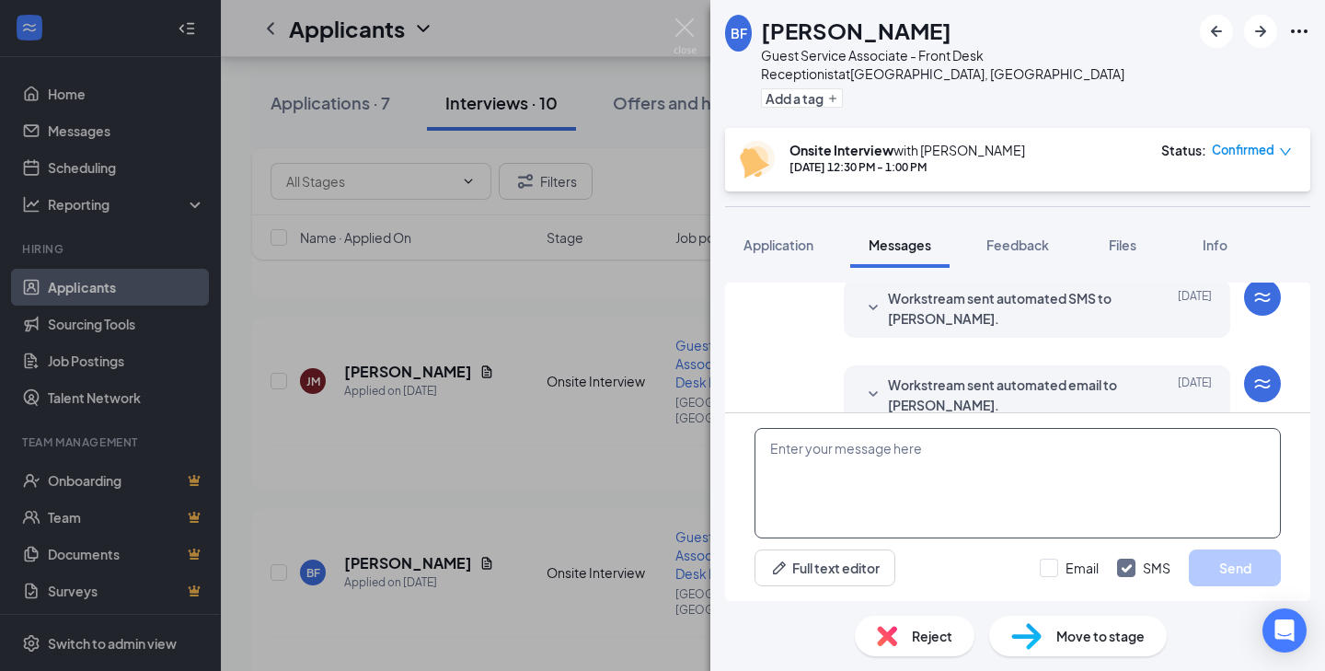
scroll to position [728, 0]
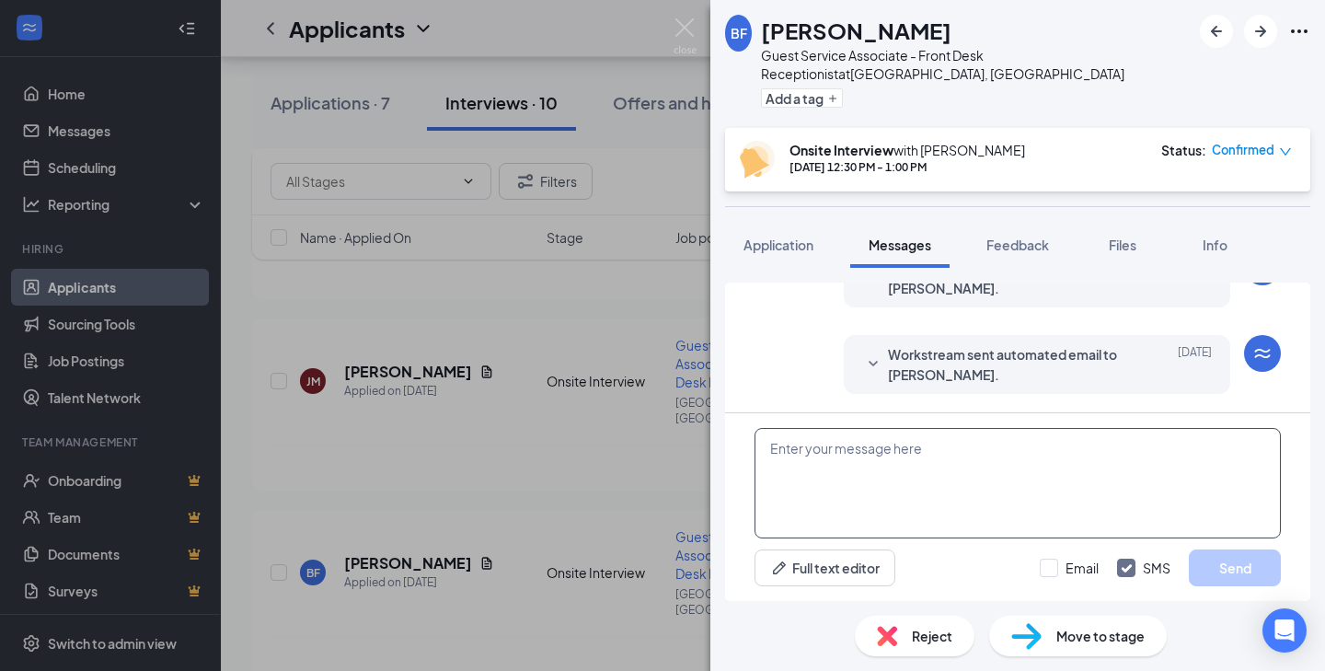
paste textarea "Hi [PERSON_NAME]! This is [PERSON_NAME], the general manager at [GEOGRAPHIC_DAT…"
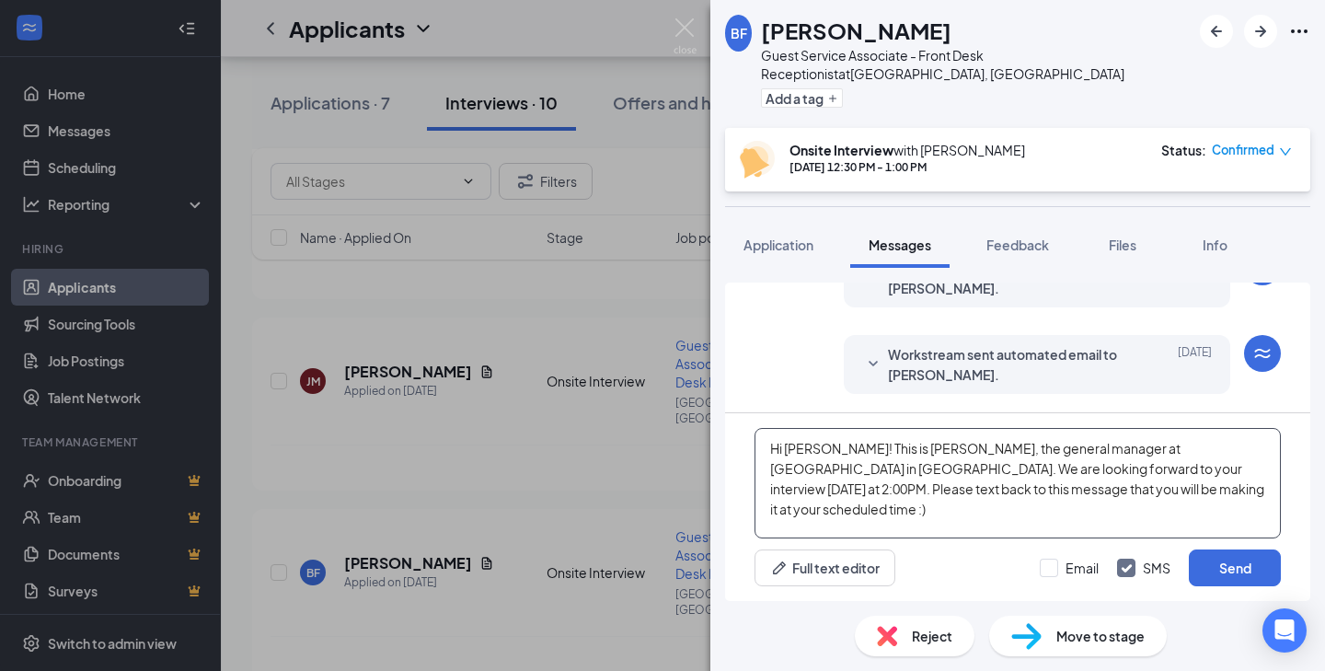
click at [800, 447] on textarea "Hi [PERSON_NAME]! This is [PERSON_NAME], the general manager at [GEOGRAPHIC_DAT…" at bounding box center [1017, 483] width 526 height 110
click at [1111, 468] on textarea "Hi [PERSON_NAME]! This is [PERSON_NAME], the general manager at [GEOGRAPHIC_DAT…" at bounding box center [1017, 483] width 526 height 110
click at [1215, 484] on textarea "Hi [PERSON_NAME]! This is [PERSON_NAME], the general manager at [GEOGRAPHIC_DAT…" at bounding box center [1017, 483] width 526 height 110
type textarea "Hi [PERSON_NAME]! This is [PERSON_NAME], the general manager at [GEOGRAPHIC_DAT…"
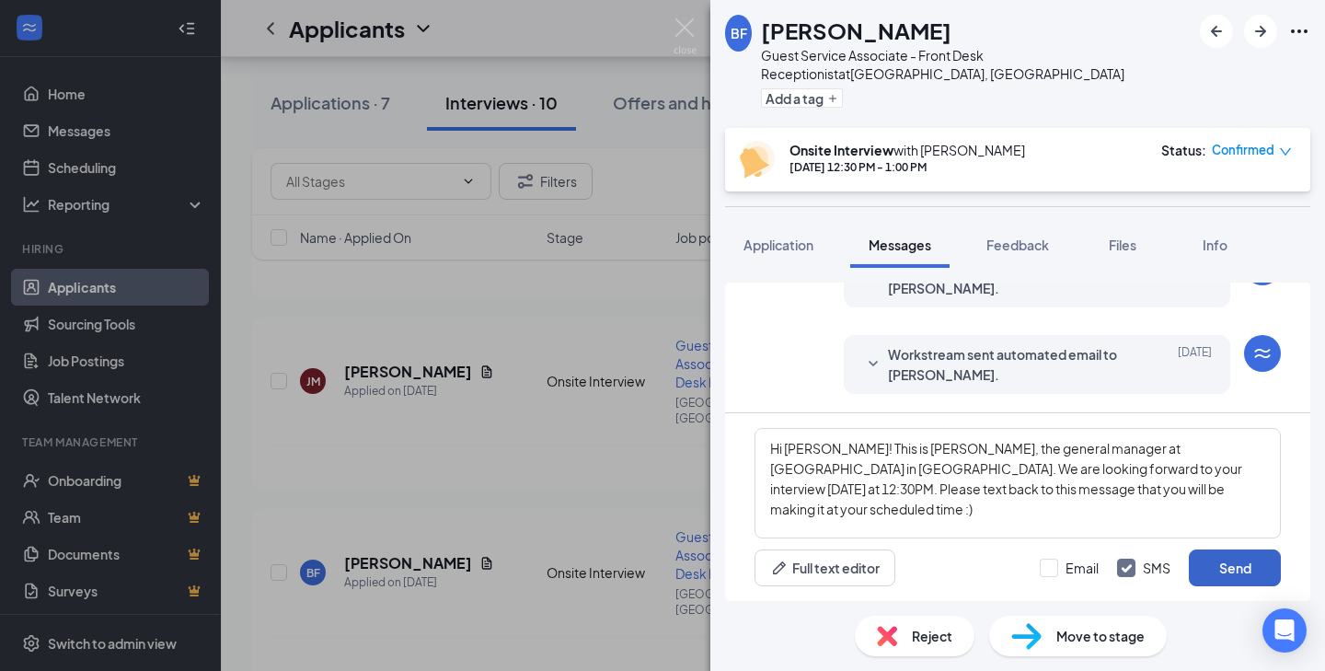
click at [1225, 567] on button "Send" at bounding box center [1235, 567] width 92 height 37
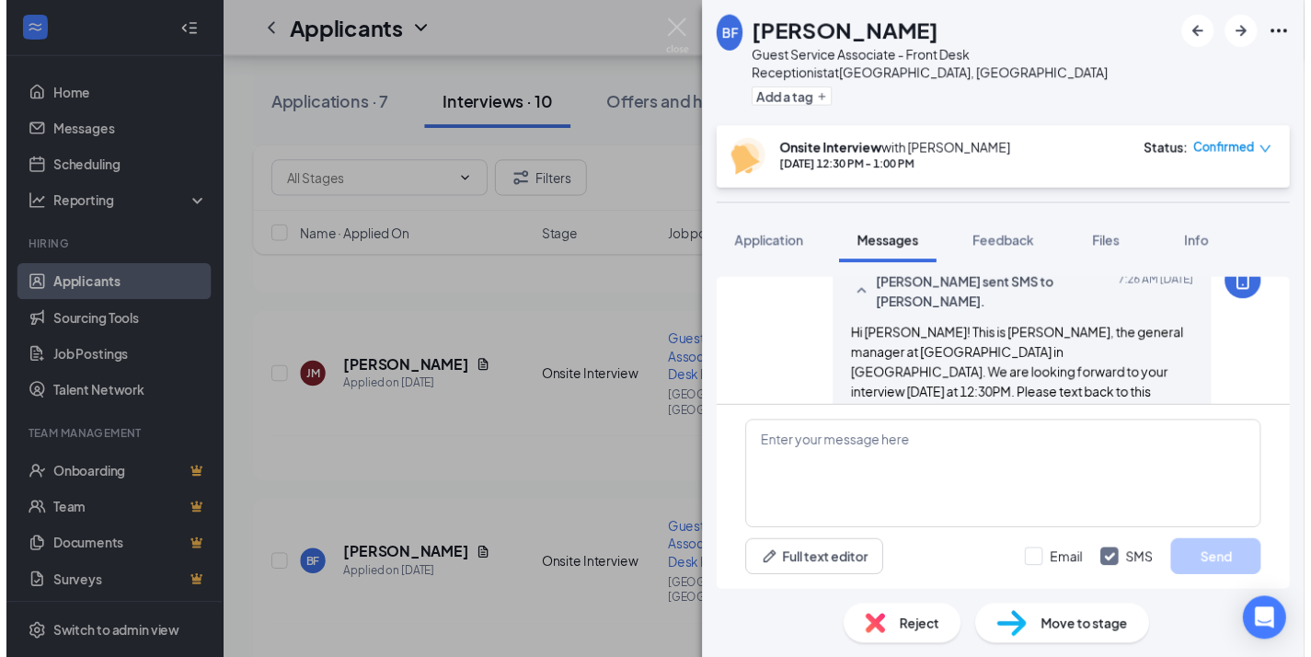
scroll to position [927, 0]
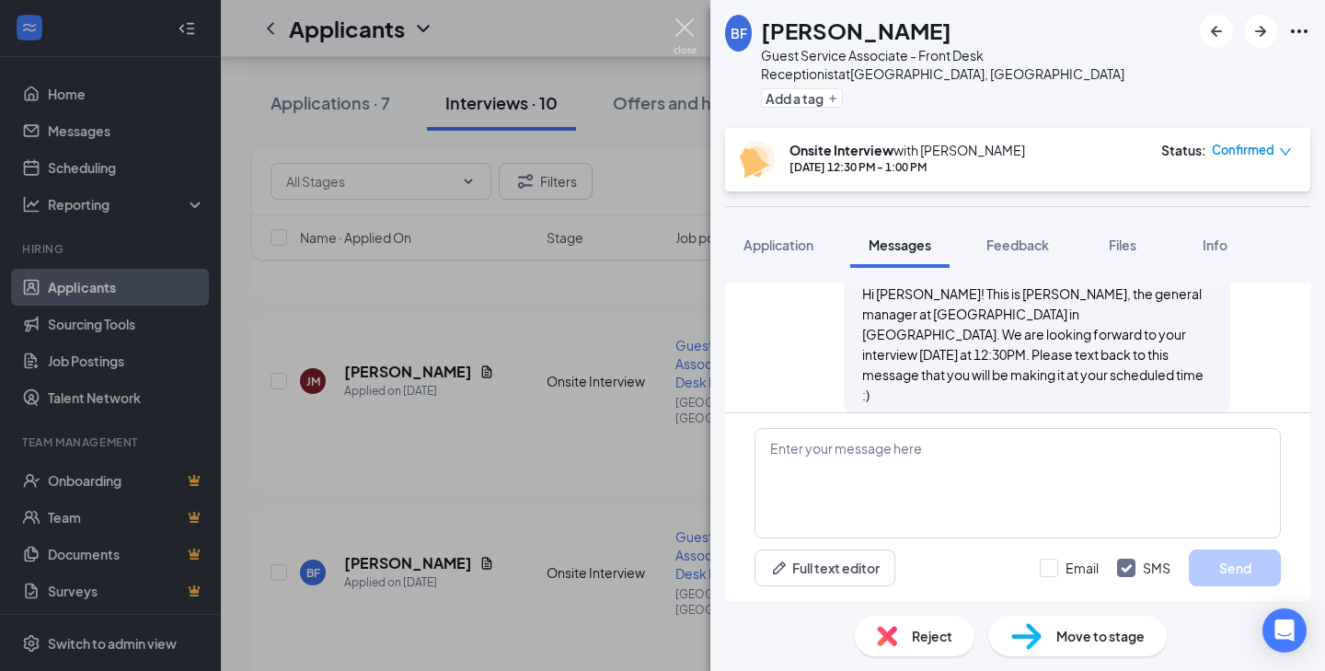
click at [685, 29] on img at bounding box center [685, 36] width 23 height 36
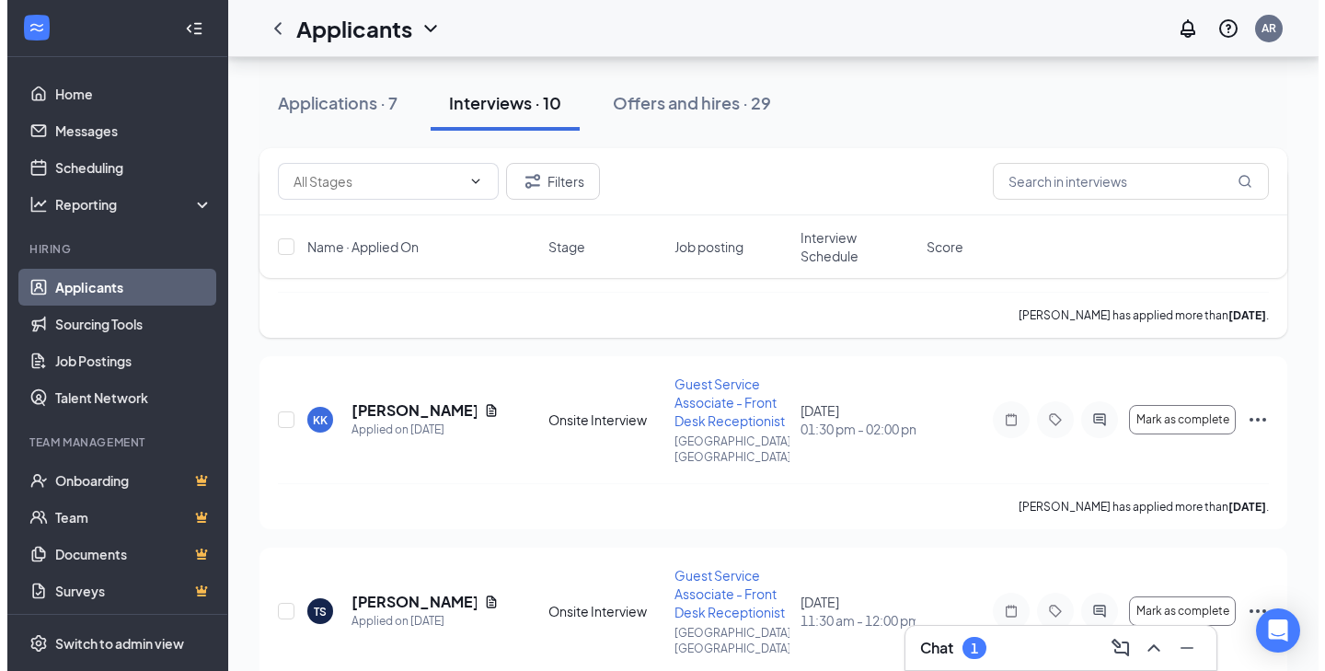
scroll to position [794, 0]
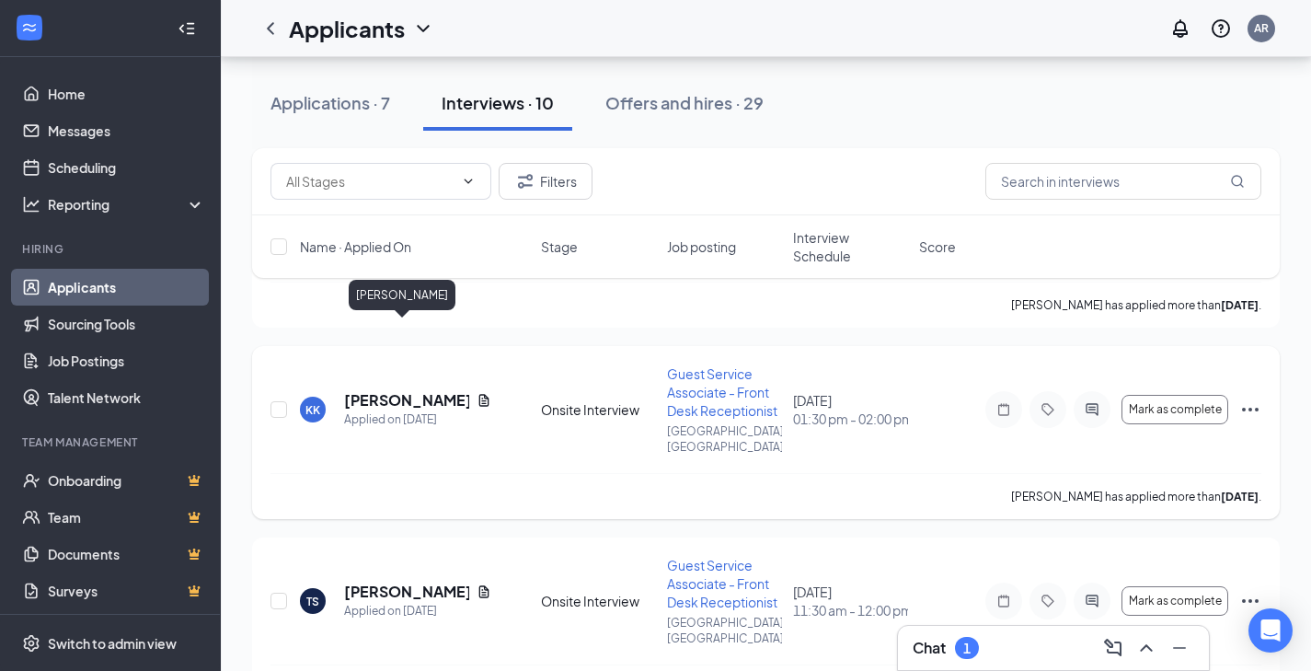
click at [386, 390] on h5 "[PERSON_NAME]" at bounding box center [406, 400] width 125 height 20
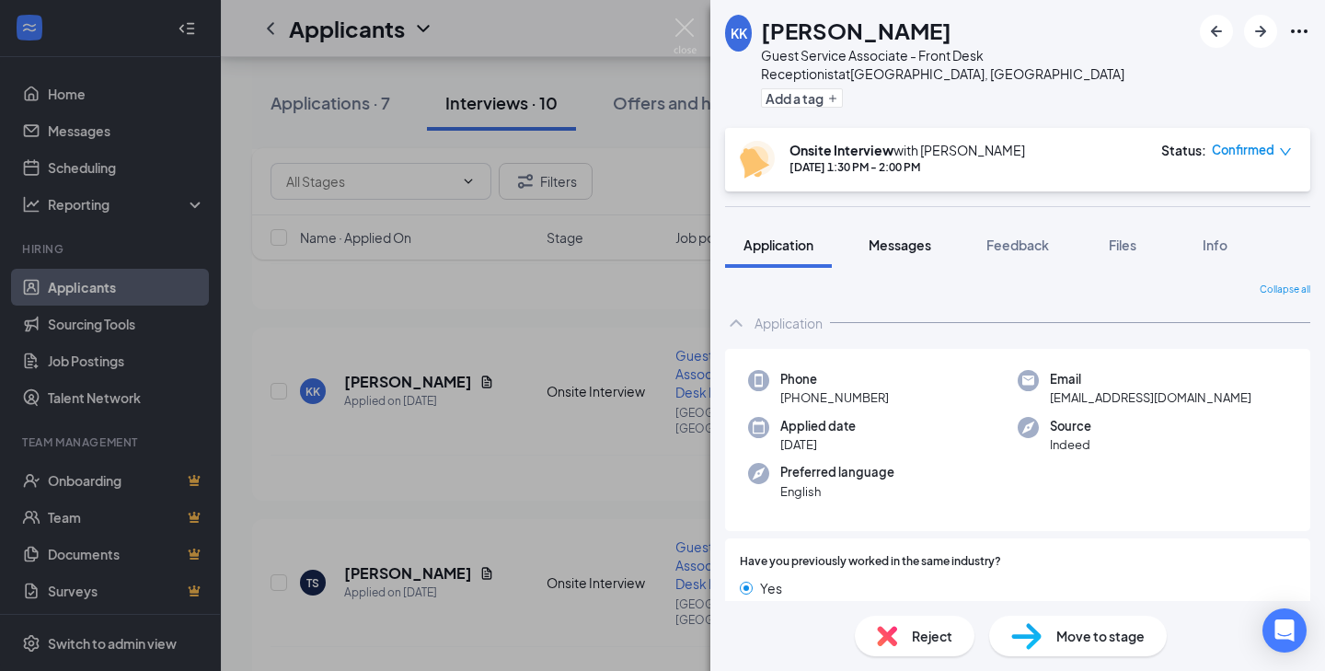
click at [899, 248] on span "Messages" at bounding box center [900, 244] width 63 height 17
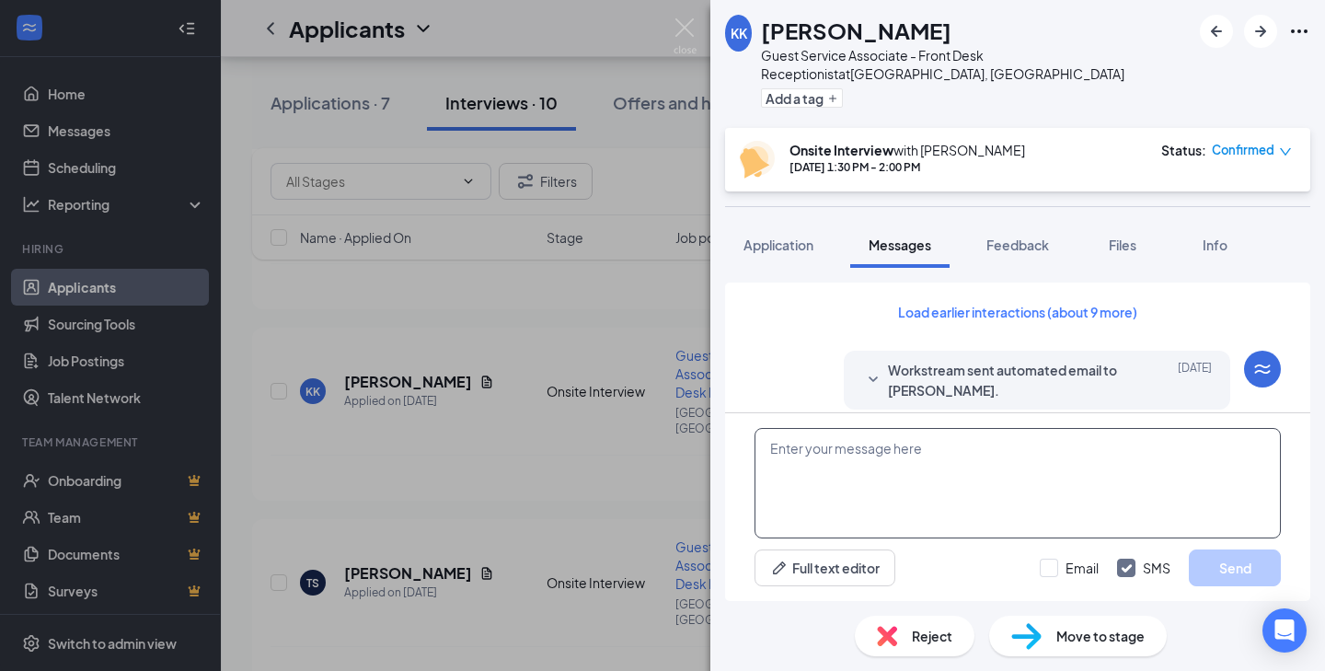
click at [858, 461] on textarea at bounding box center [1017, 483] width 526 height 110
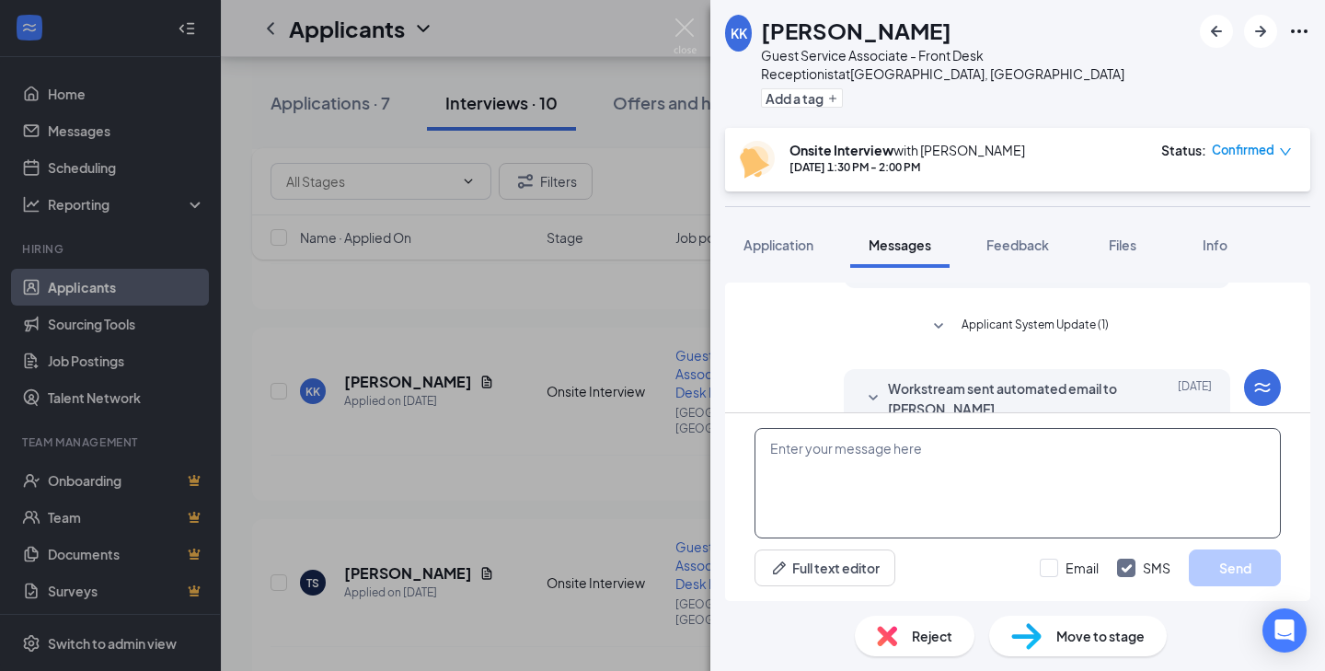
scroll to position [741, 0]
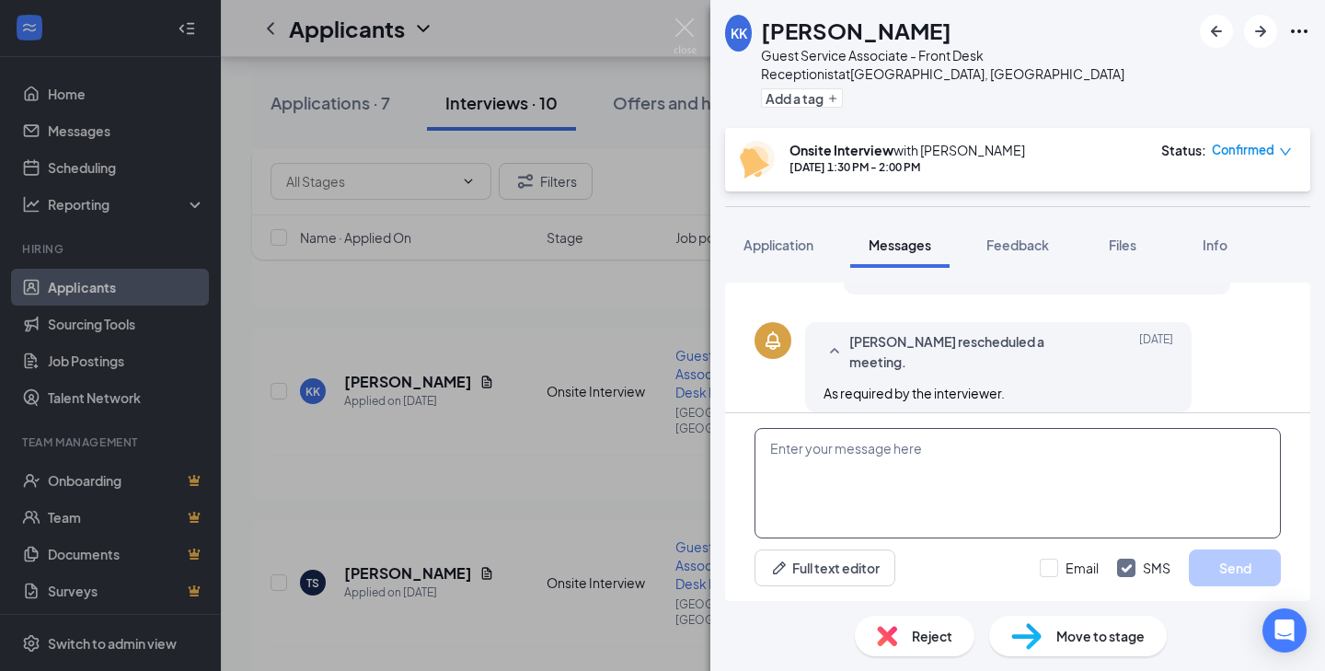
paste textarea "Hi [PERSON_NAME]! This is [PERSON_NAME], the general manager at [GEOGRAPHIC_DAT…"
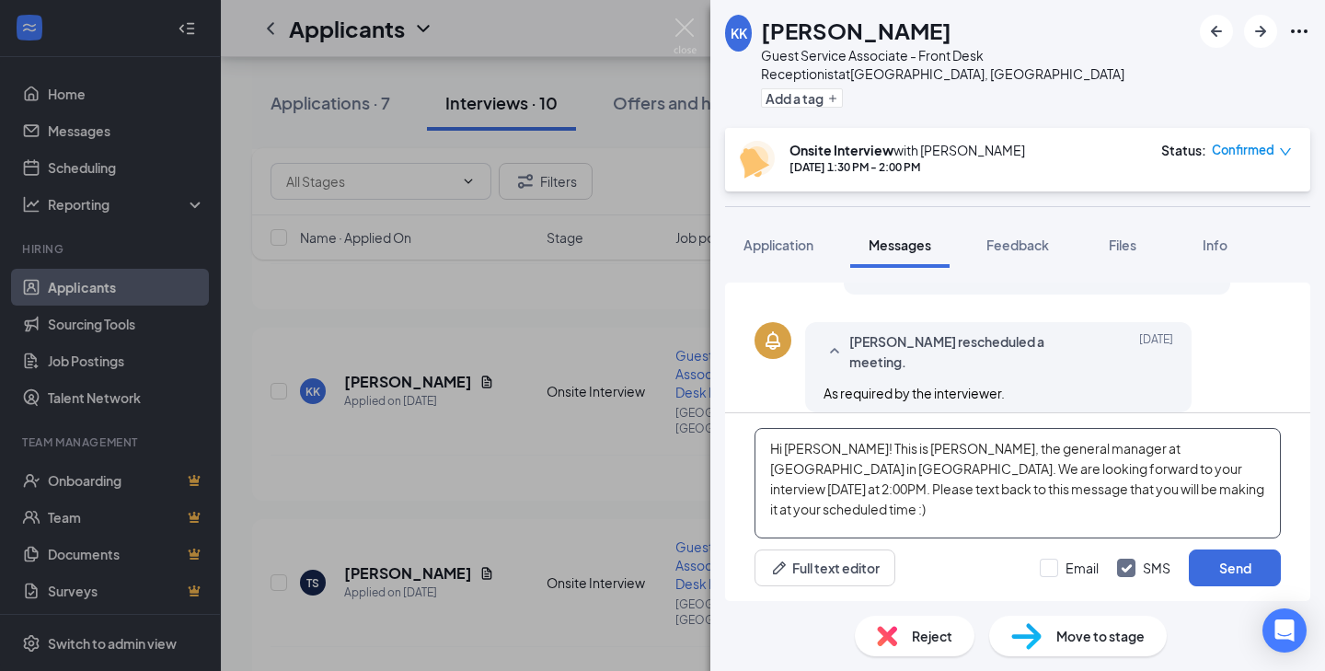
click at [800, 451] on textarea "Hi [PERSON_NAME]! This is [PERSON_NAME], the general manager at [GEOGRAPHIC_DAT…" at bounding box center [1017, 483] width 526 height 110
click at [1115, 472] on textarea "Hi [PERSON_NAME]! This is [PERSON_NAME], the general manager at [GEOGRAPHIC_DAT…" at bounding box center [1017, 483] width 526 height 110
click at [1226, 480] on textarea "Hi [PERSON_NAME]! This is [PERSON_NAME], the general manager at [GEOGRAPHIC_DAT…" at bounding box center [1017, 483] width 526 height 110
type textarea "Hi [PERSON_NAME]! This is [PERSON_NAME], the general manager at [GEOGRAPHIC_DAT…"
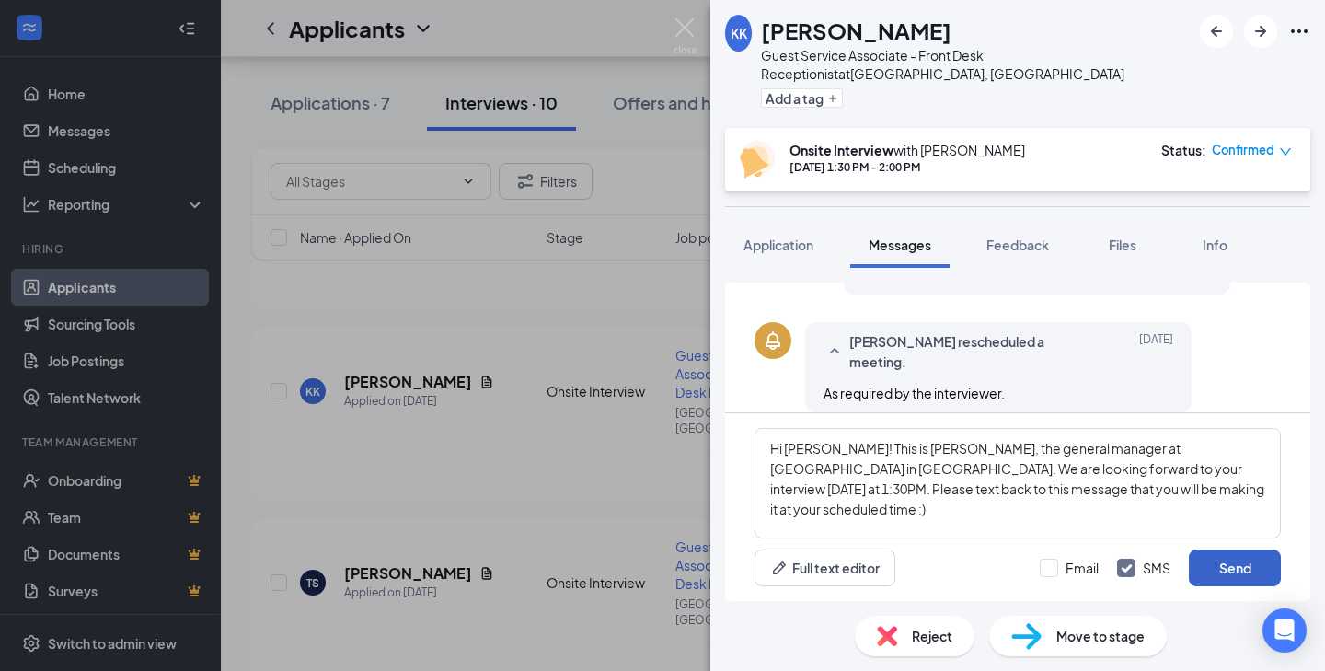
click at [1230, 569] on button "Send" at bounding box center [1235, 567] width 92 height 37
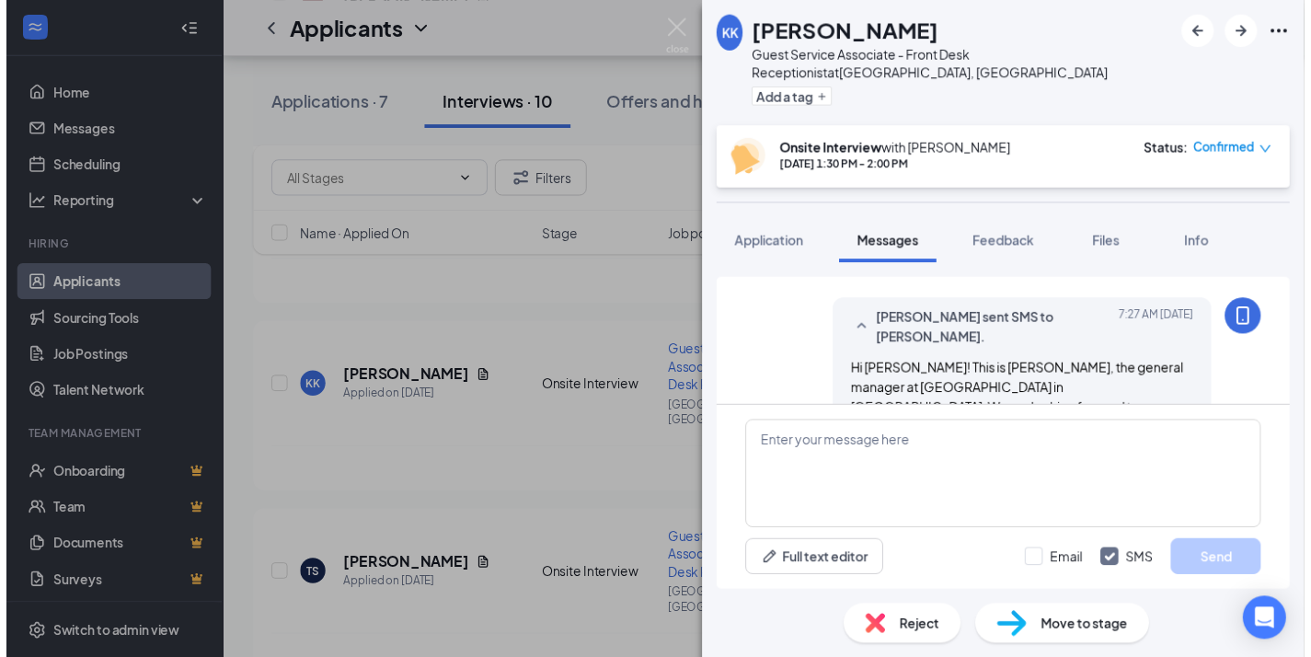
scroll to position [921, 0]
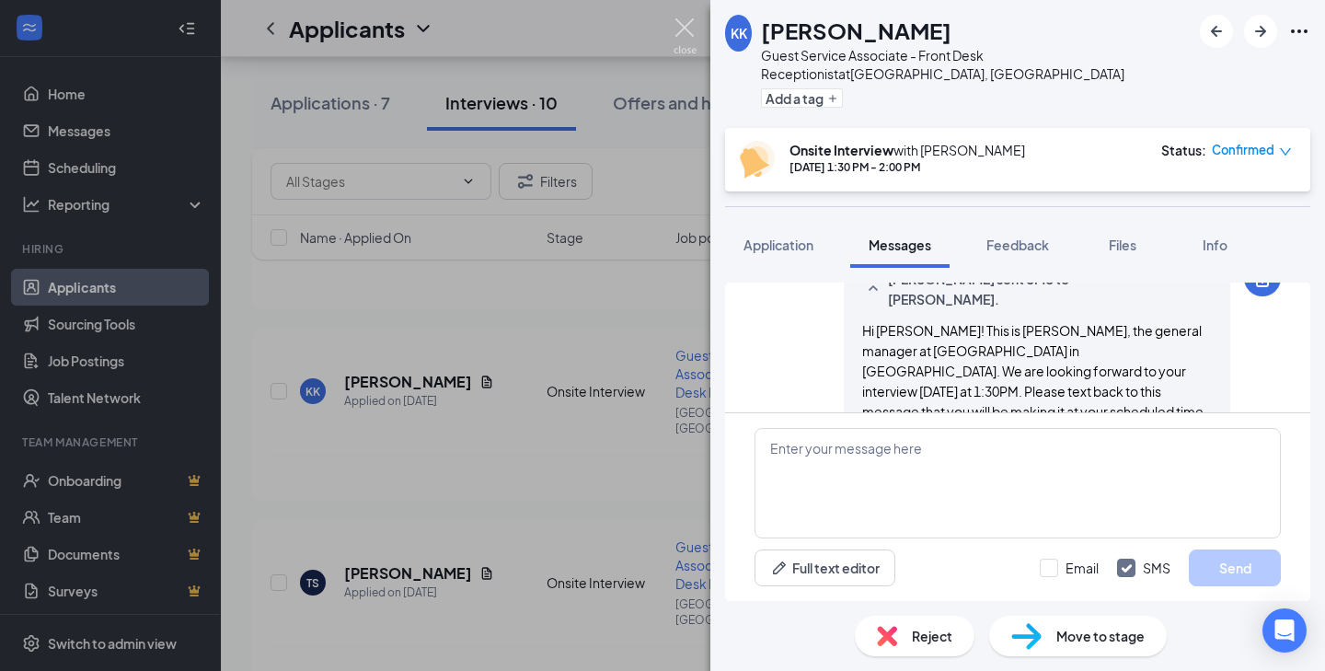
click at [679, 24] on img at bounding box center [685, 36] width 23 height 36
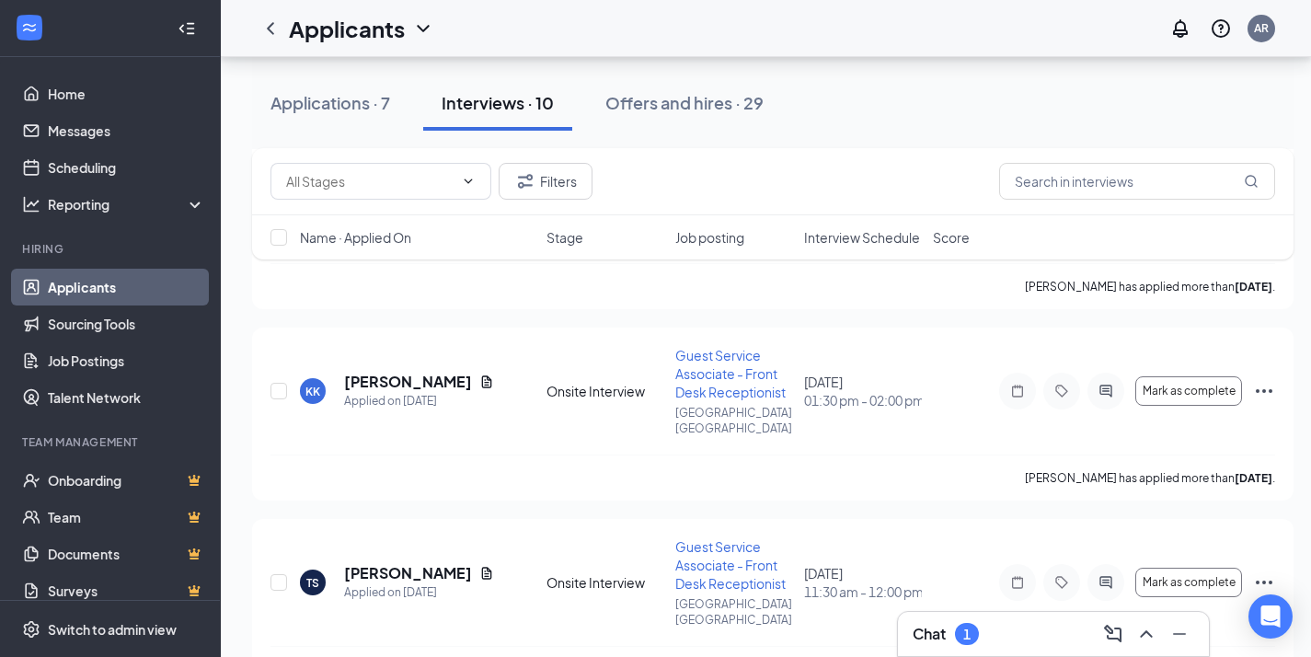
click at [979, 629] on div "1" at bounding box center [967, 634] width 24 height 22
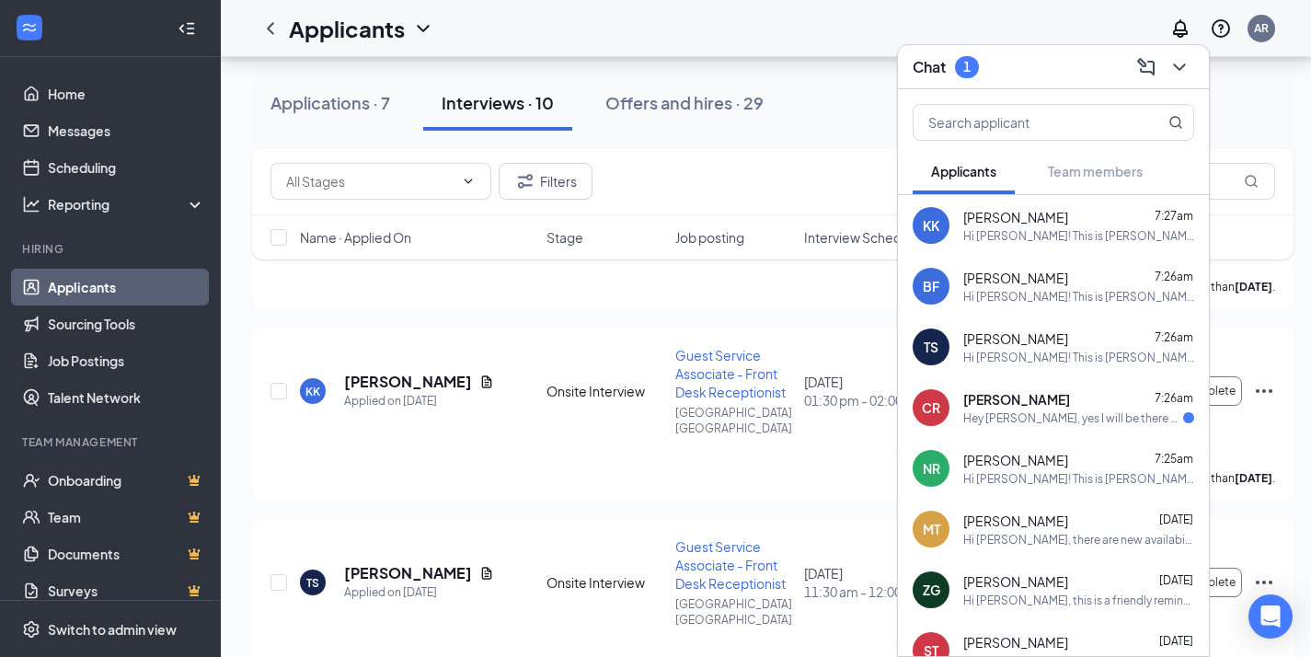
click at [1044, 412] on div "Hey [PERSON_NAME], yes I will be there at 10 :)" at bounding box center [1073, 418] width 220 height 16
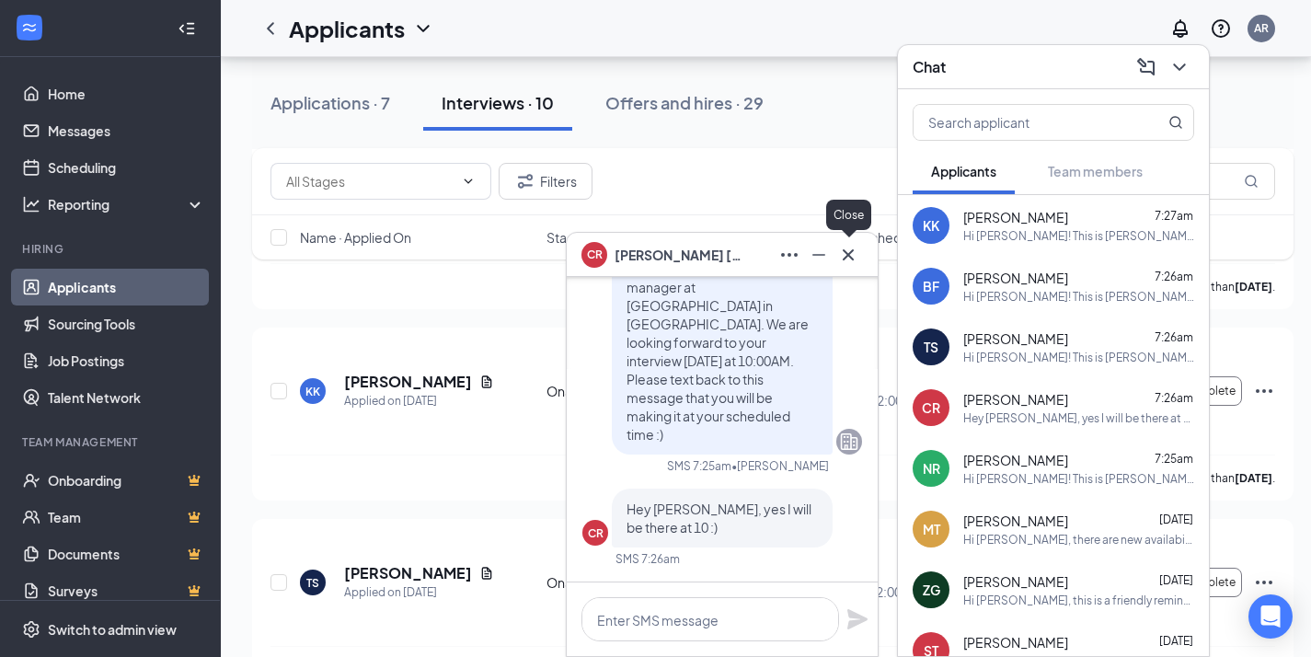
click at [849, 246] on icon "Cross" at bounding box center [848, 255] width 22 height 22
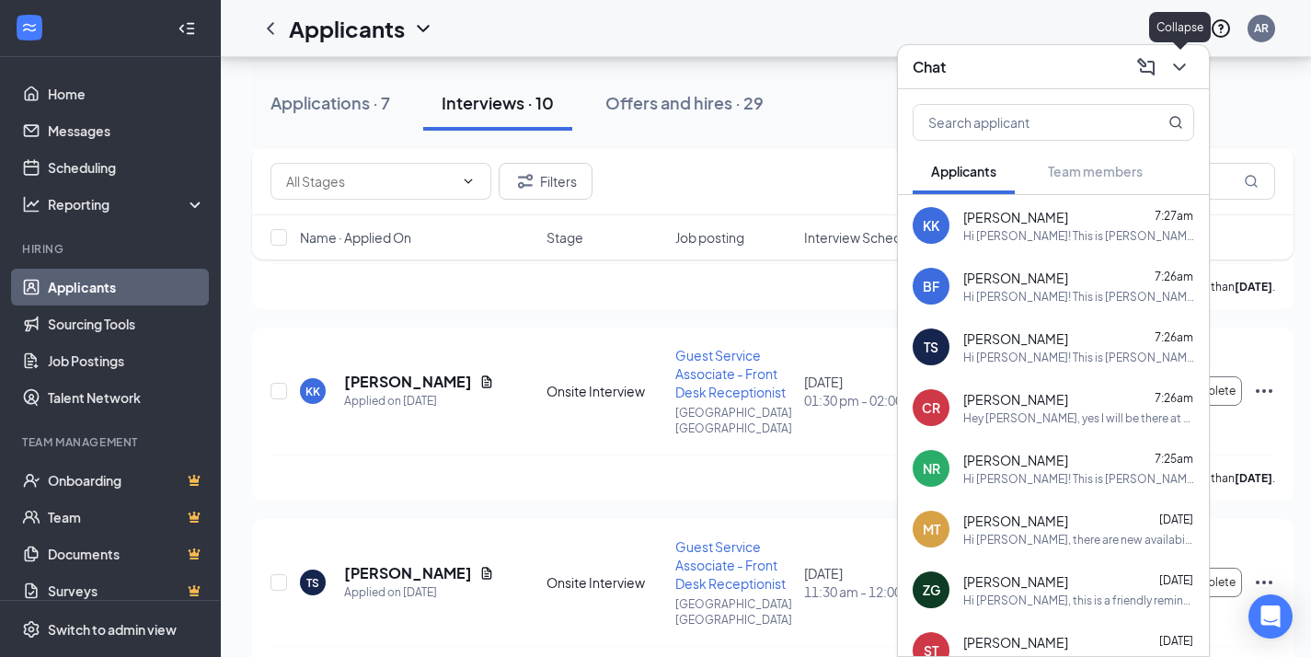
click at [1181, 63] on icon "ChevronDown" at bounding box center [1180, 67] width 22 height 22
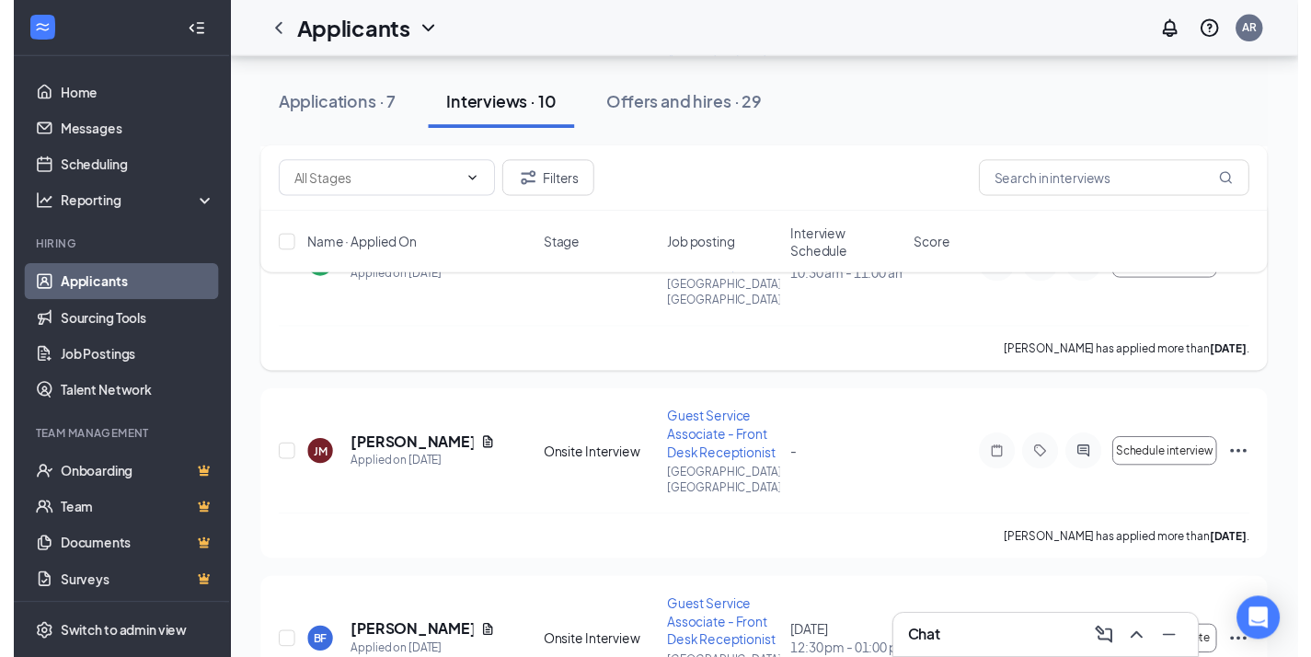
scroll to position [373, 0]
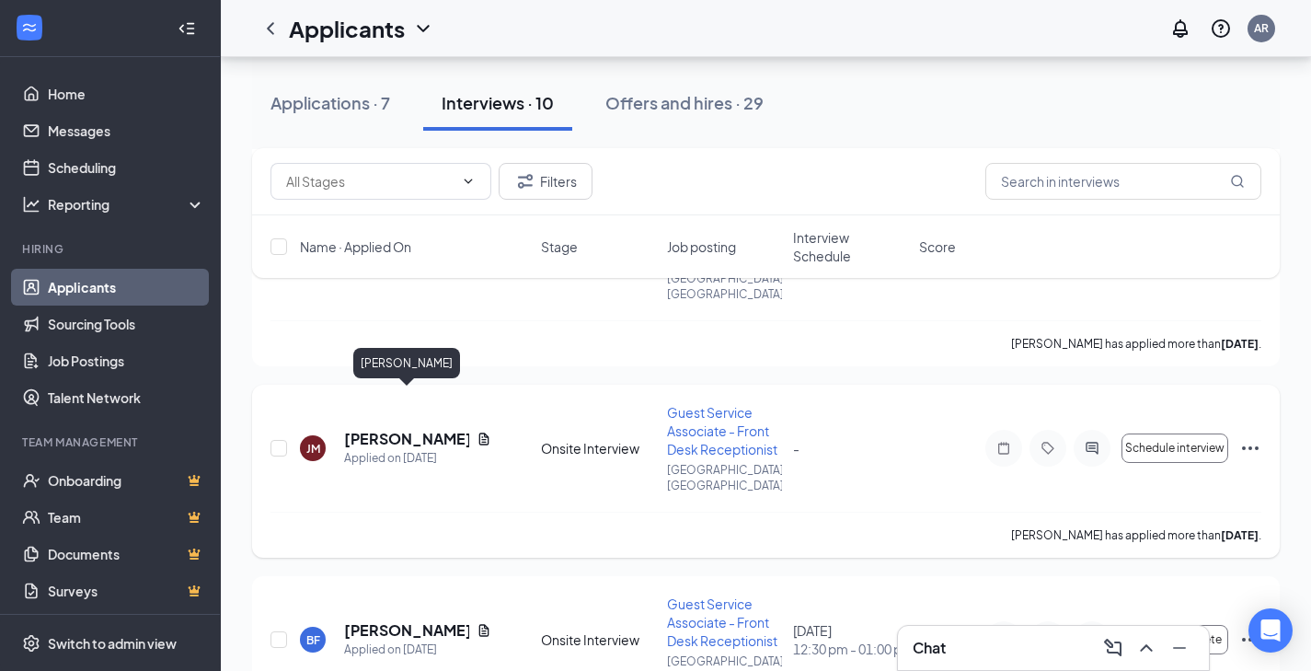
click at [412, 429] on h5 "[PERSON_NAME]" at bounding box center [406, 439] width 125 height 20
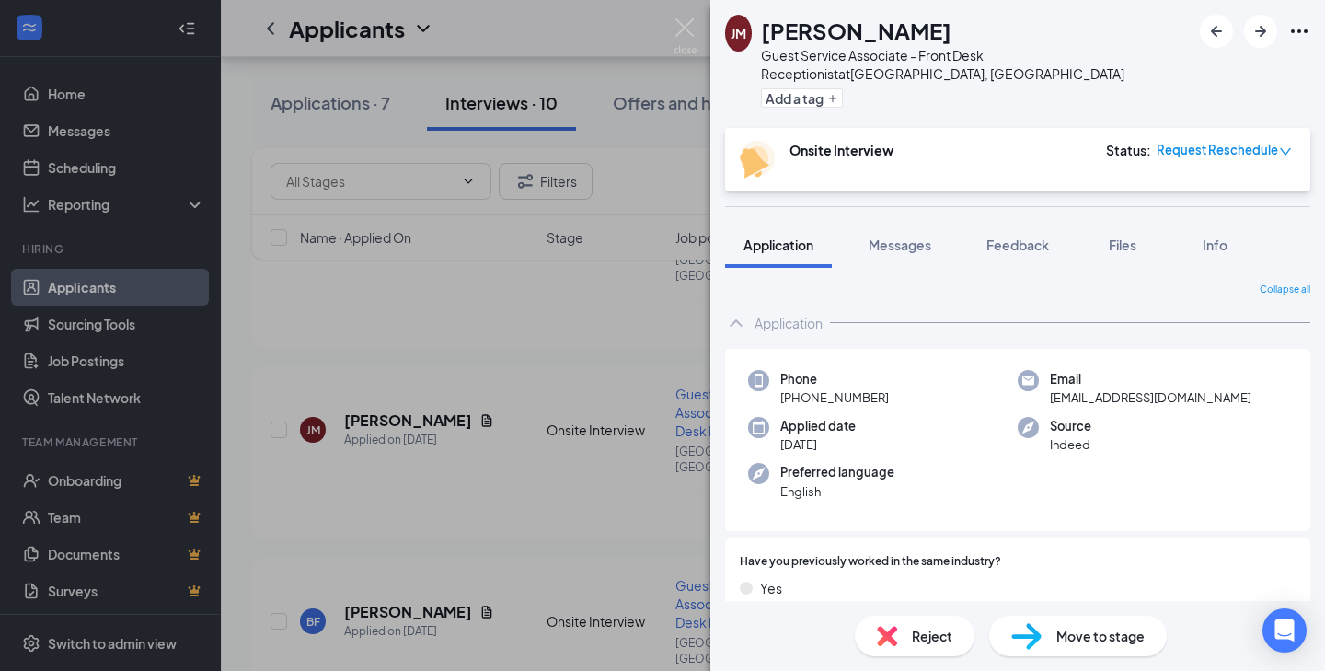
click at [914, 638] on span "Reject" at bounding box center [932, 636] width 40 height 20
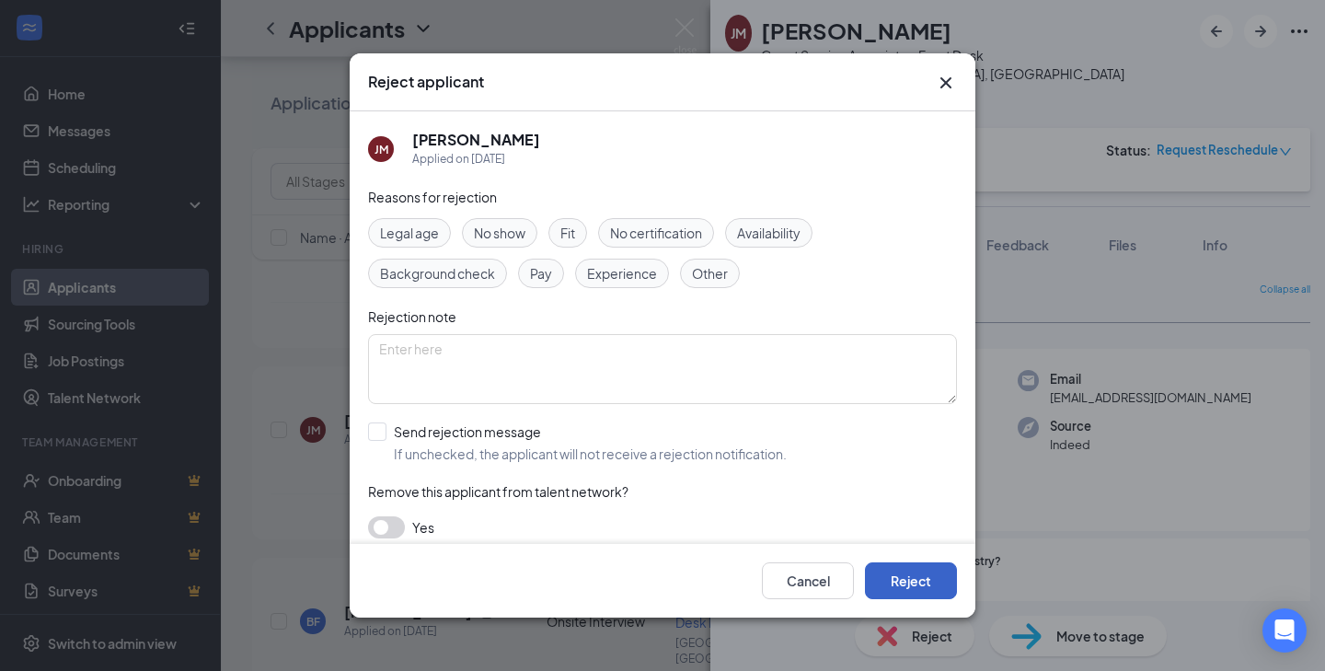
click at [931, 579] on button "Reject" at bounding box center [911, 580] width 92 height 37
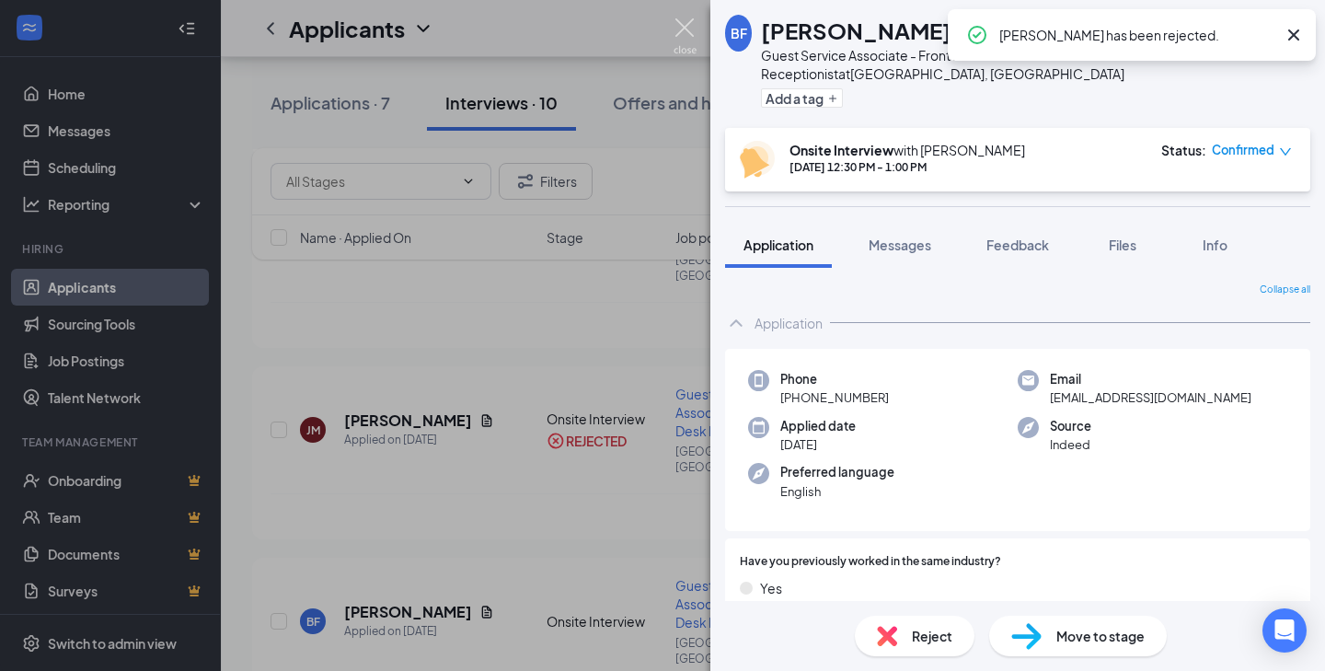
click at [683, 25] on img at bounding box center [685, 36] width 23 height 36
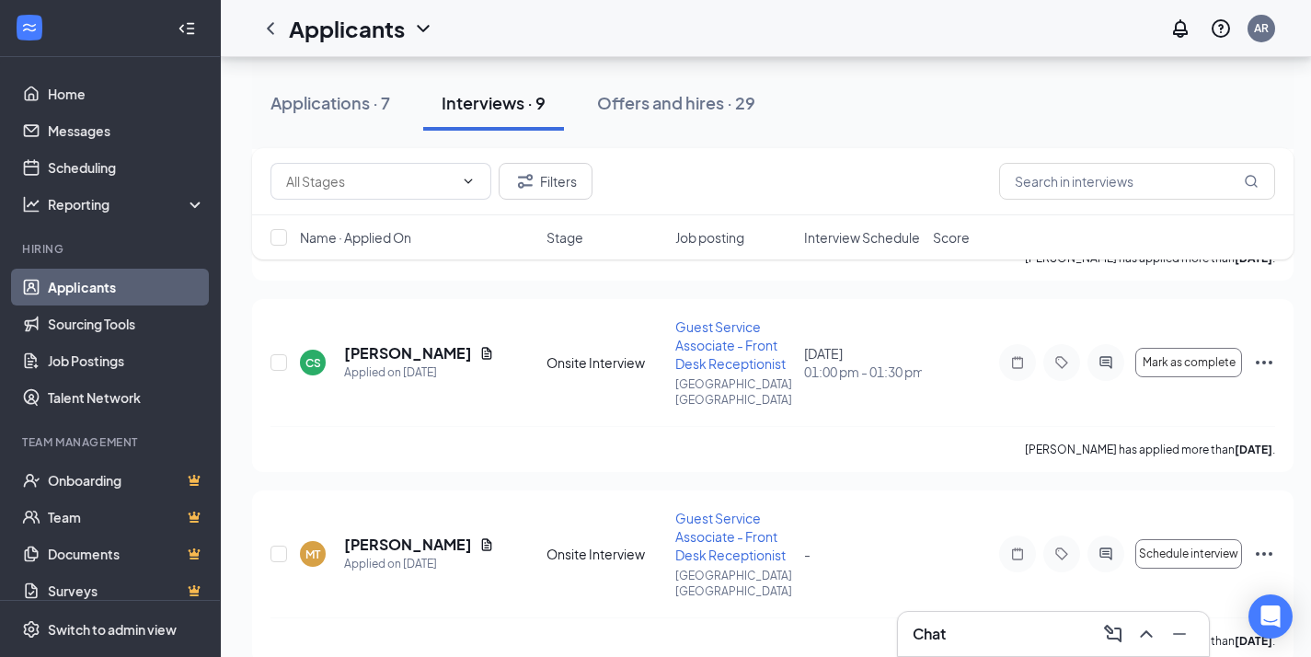
scroll to position [1077, 0]
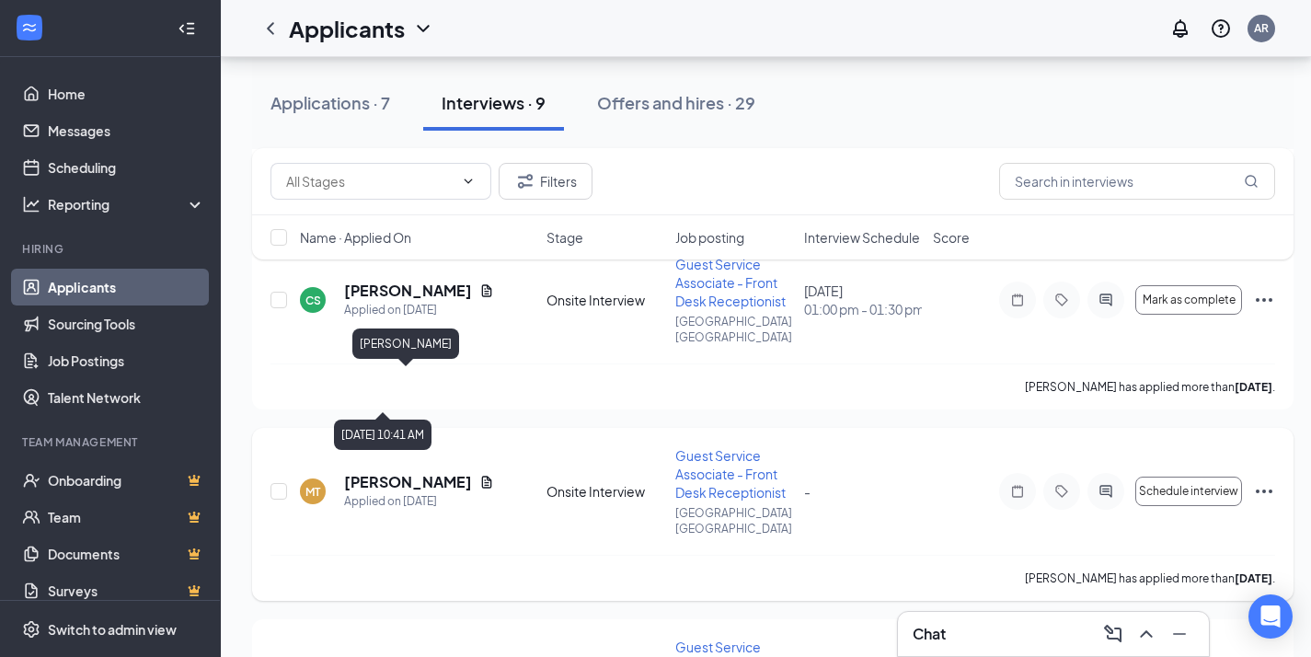
click at [425, 472] on h5 "[PERSON_NAME]" at bounding box center [408, 482] width 128 height 20
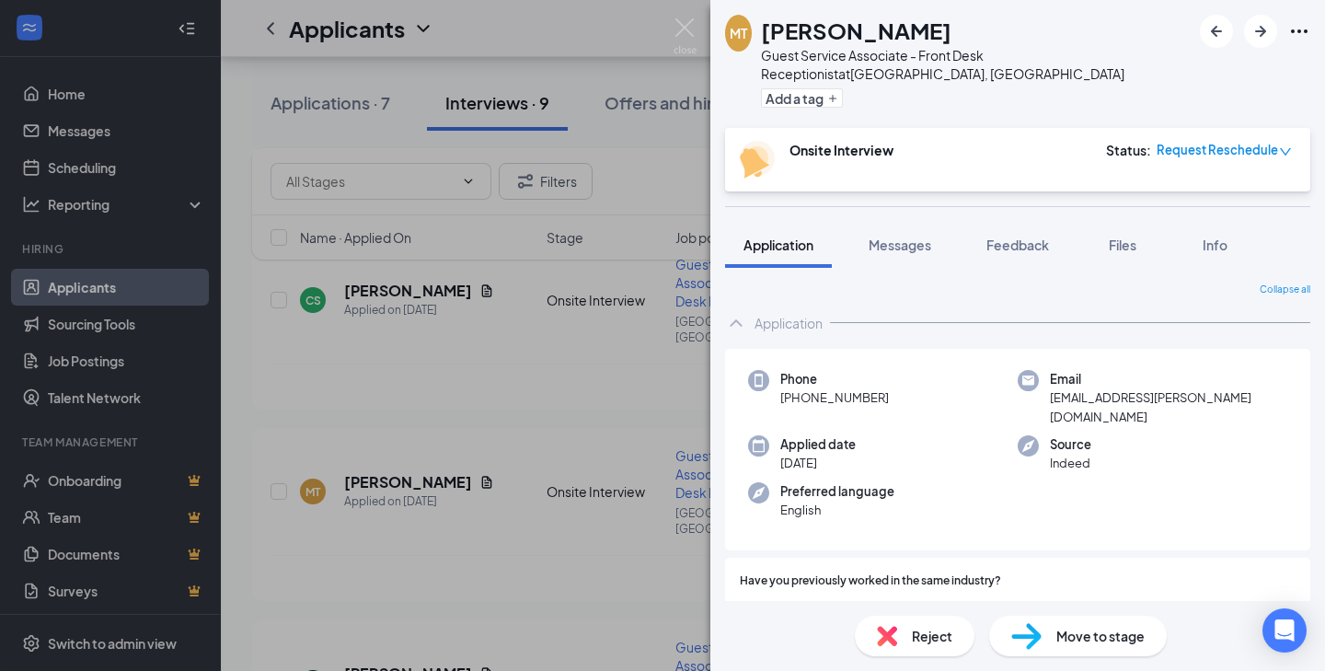
click at [915, 629] on span "Reject" at bounding box center [932, 636] width 40 height 20
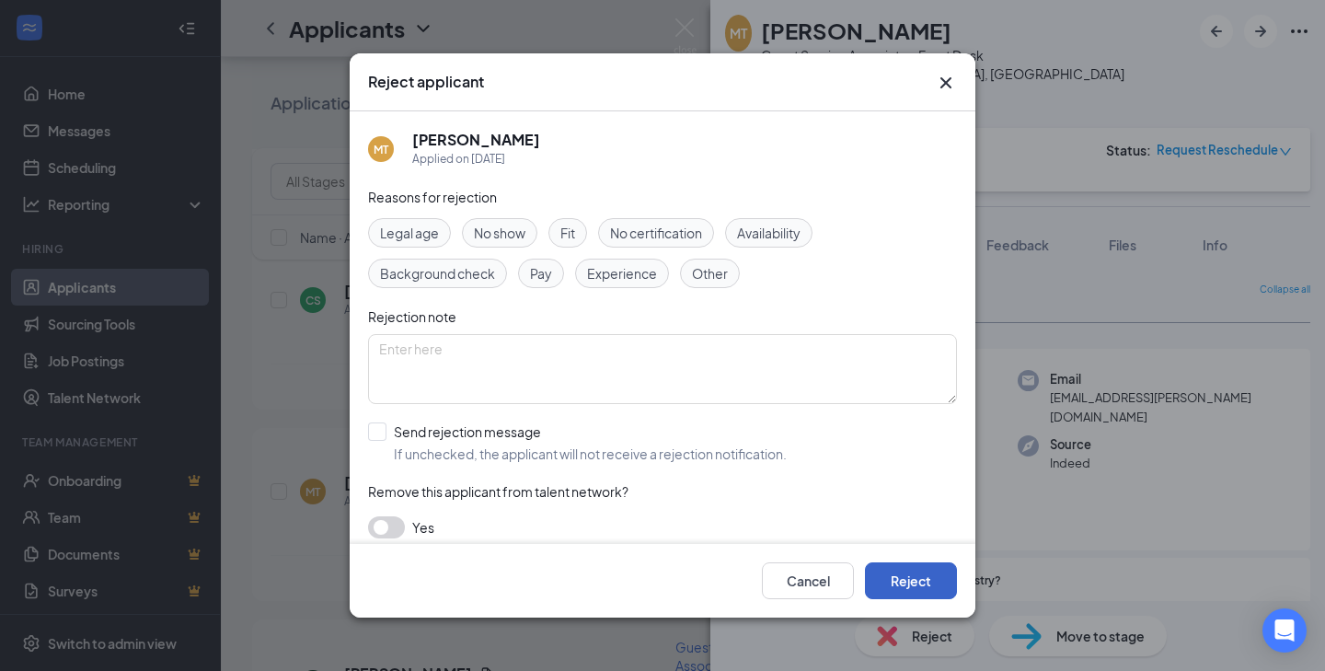
click at [894, 577] on button "Reject" at bounding box center [911, 580] width 92 height 37
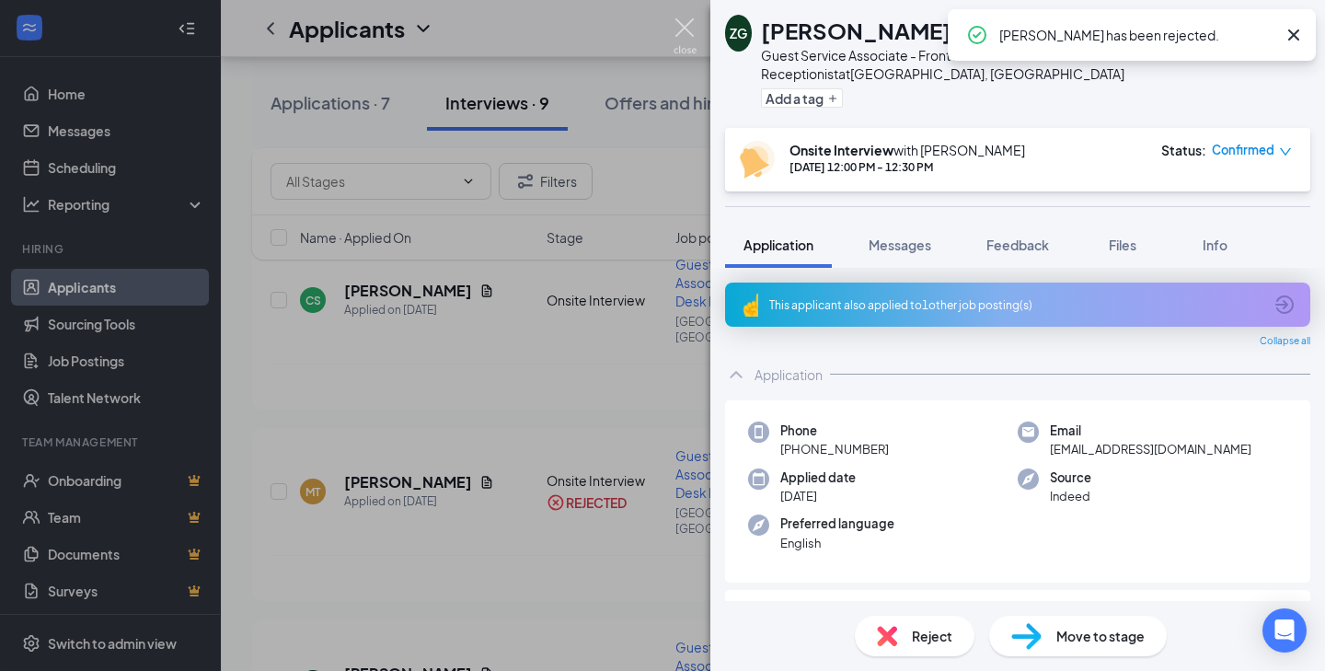
click at [683, 26] on img at bounding box center [685, 36] width 23 height 36
